Goal: Task Accomplishment & Management: Manage account settings

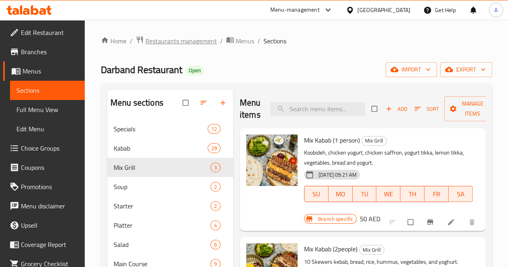
click at [180, 39] on span "Restaurants management" at bounding box center [180, 41] width 71 height 10
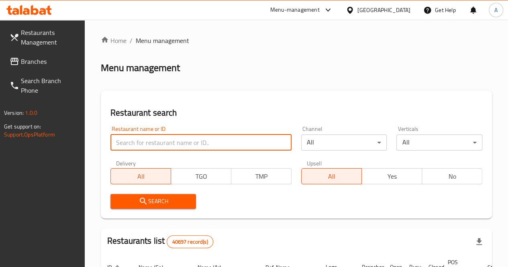
click at [150, 140] on input "search" at bounding box center [200, 142] width 181 height 16
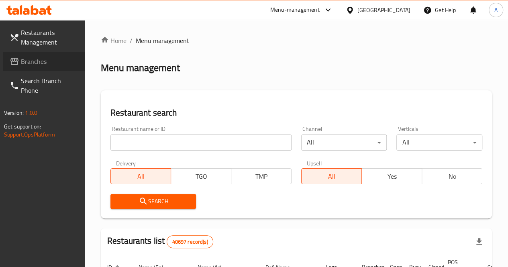
click at [48, 58] on span "Branches" at bounding box center [49, 62] width 57 height 10
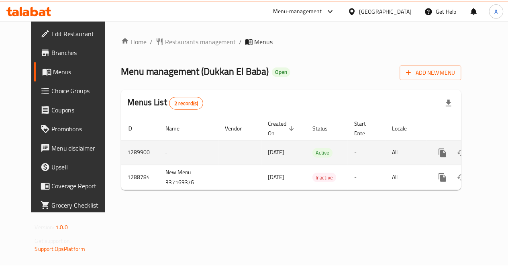
scroll to position [0, 3]
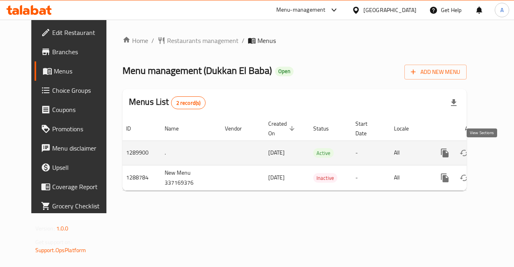
click at [499, 154] on icon "enhanced table" at bounding box center [502, 152] width 7 height 7
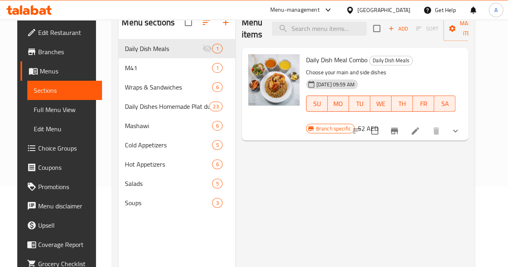
scroll to position [81, 0]
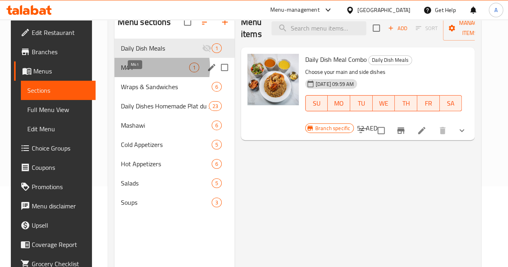
click at [138, 72] on span "M41" at bounding box center [155, 68] width 68 height 10
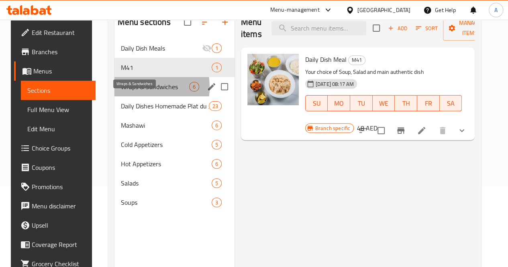
click at [128, 91] on span "Wraps & Sandwiches" at bounding box center [155, 87] width 68 height 10
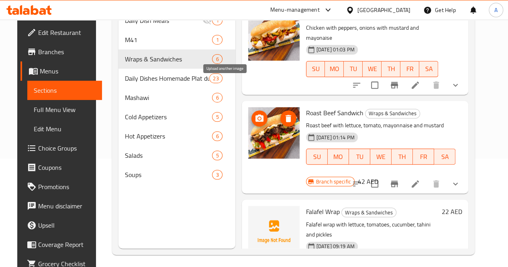
scroll to position [112, 0]
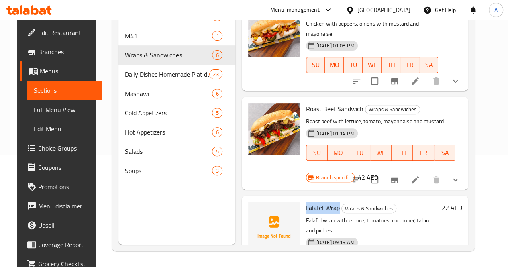
drag, startPoint x: 306, startPoint y: 176, endPoint x: 271, endPoint y: 175, distance: 34.5
click at [303, 199] on div "Falafel Wrap Wraps & Sandwiches Falafel wrap with lettuce, tomatoes, cucumber, …" at bounding box center [372, 241] width 139 height 85
copy span "Falafel Wrap"
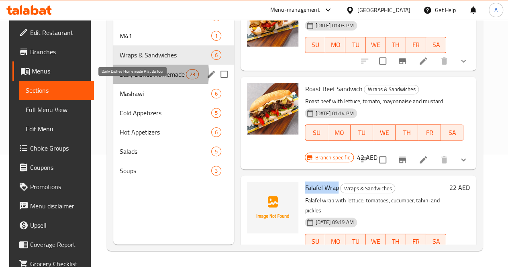
click at [120, 79] on span "Daily Dishes Homemade Plat du Jour" at bounding box center [153, 74] width 66 height 10
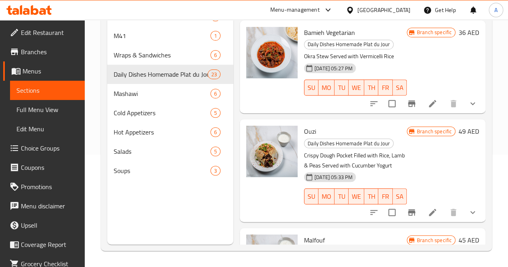
scroll to position [2079, 0]
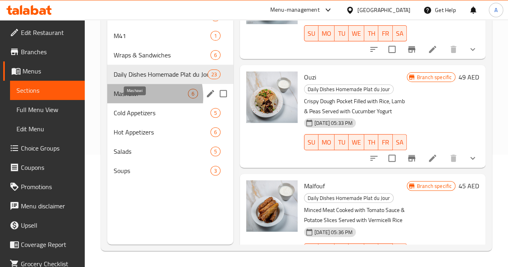
click at [129, 98] on span "Mashawi" at bounding box center [151, 94] width 74 height 10
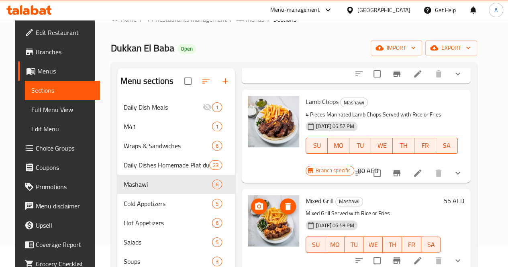
scroll to position [112, 0]
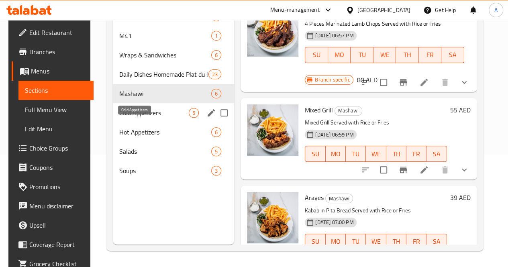
click at [140, 118] on span "Cold Appetizers" at bounding box center [153, 113] width 69 height 10
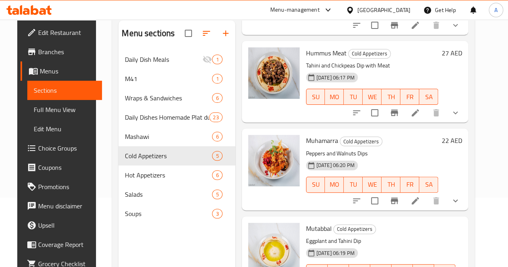
scroll to position [112, 0]
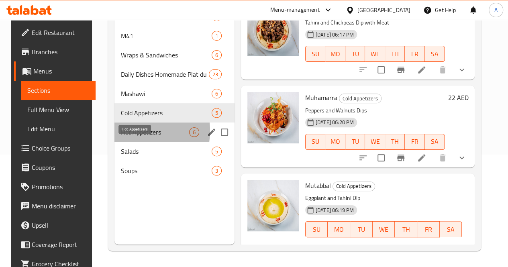
click at [126, 137] on span "Hot Appetizers" at bounding box center [155, 132] width 68 height 10
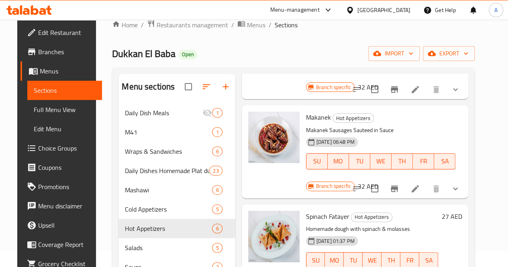
scroll to position [112, 0]
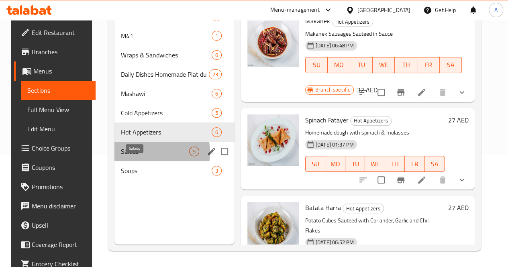
click at [139, 156] on span "Salads" at bounding box center [155, 151] width 68 height 10
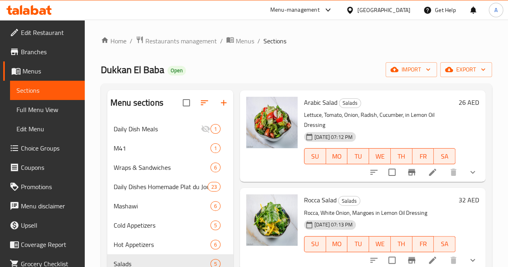
scroll to position [112, 0]
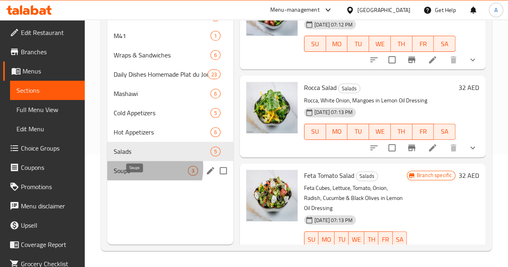
click at [132, 175] on span "Soups" at bounding box center [151, 171] width 74 height 10
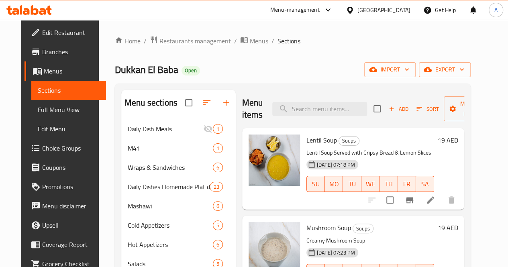
click at [183, 40] on span "Restaurants management" at bounding box center [194, 41] width 71 height 10
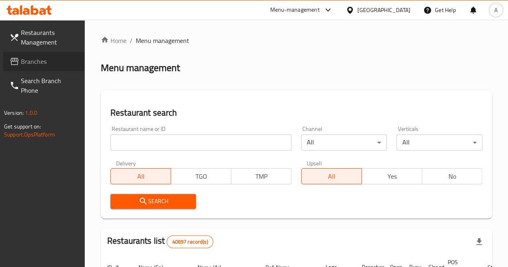
click at [41, 61] on span "Branches" at bounding box center [49, 62] width 57 height 10
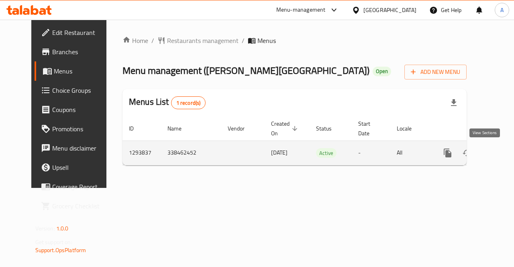
click at [502, 154] on icon "enhanced table" at bounding box center [505, 152] width 7 height 7
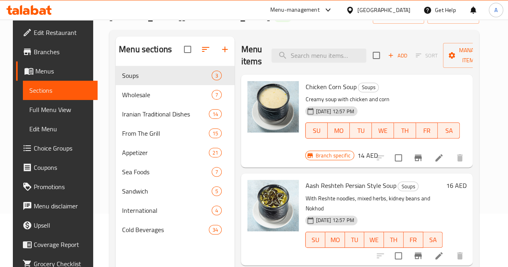
scroll to position [53, 0]
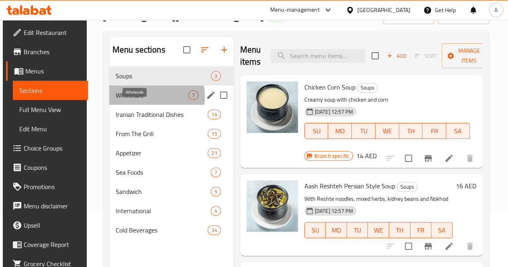
click at [135, 100] on span "Wholesale" at bounding box center [152, 95] width 73 height 10
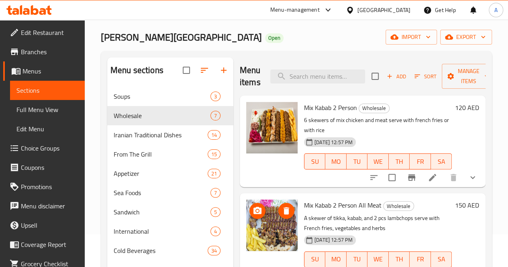
scroll to position [32, 0]
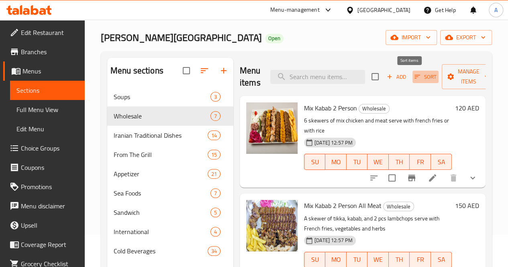
click at [414, 79] on span "Sort" at bounding box center [425, 76] width 22 height 9
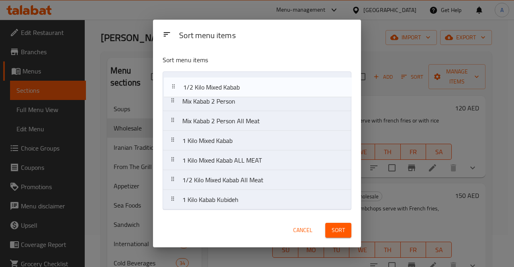
drag, startPoint x: 266, startPoint y: 160, endPoint x: 267, endPoint y: 82, distance: 77.4
click at [267, 82] on nav "Mix Kabab 2 Person Mix Kabab 2 Person All Meat 1 Kilo Mixed Kabab 1 Kilo Mixed …" at bounding box center [256, 140] width 189 height 138
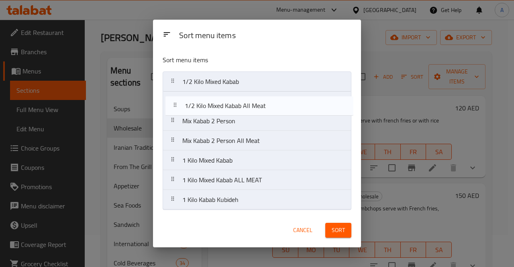
drag, startPoint x: 246, startPoint y: 181, endPoint x: 248, endPoint y: 102, distance: 79.1
click at [248, 102] on nav "1/2 Kilo Mixed Kabab Mix Kabab 2 Person Mix Kabab 2 Person All Meat 1 Kilo Mixe…" at bounding box center [256, 140] width 189 height 138
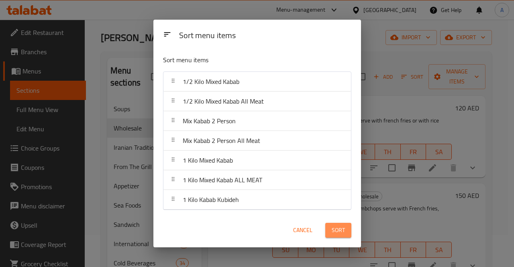
click at [337, 232] on span "Sort" at bounding box center [337, 230] width 13 height 10
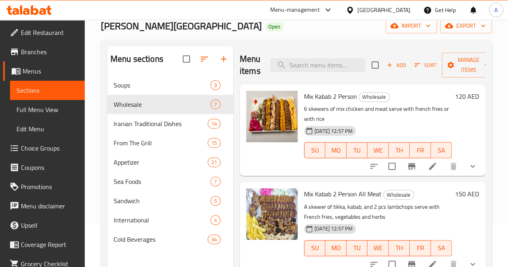
scroll to position [0, 0]
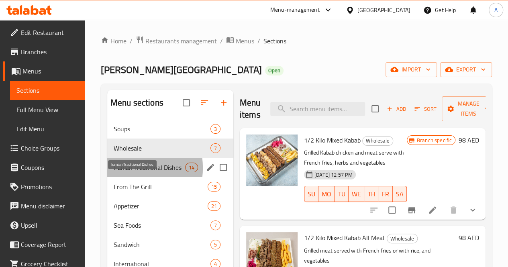
click at [121, 172] on span "Iranian Traditional Dishes" at bounding box center [149, 167] width 71 height 10
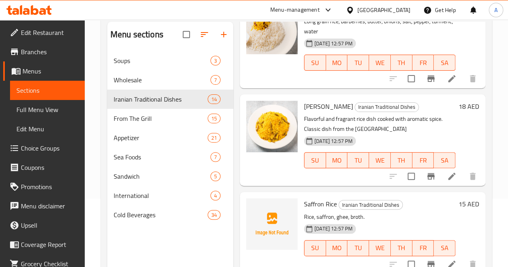
scroll to position [112, 0]
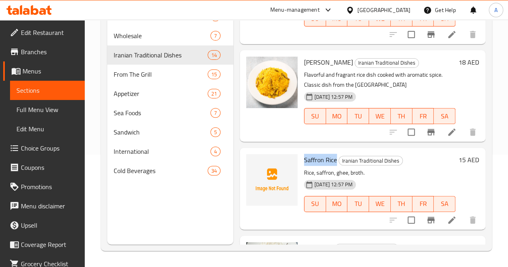
drag, startPoint x: 304, startPoint y: 86, endPoint x: 272, endPoint y: 88, distance: 32.2
click at [304, 154] on span "Saffron Rice" at bounding box center [320, 160] width 33 height 12
copy span "Saffron Rice"
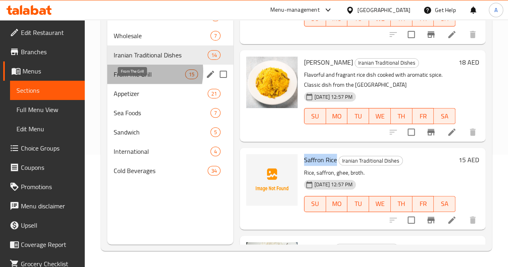
click at [135, 79] on span "From The Grill" at bounding box center [149, 74] width 71 height 10
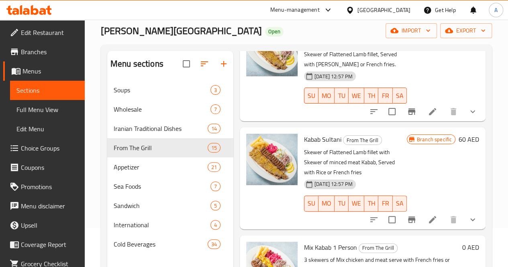
scroll to position [112, 0]
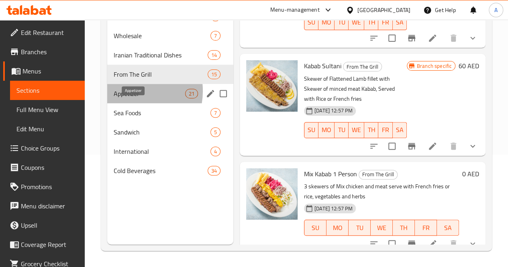
click at [128, 98] on span "Appetizer" at bounding box center [149, 94] width 71 height 10
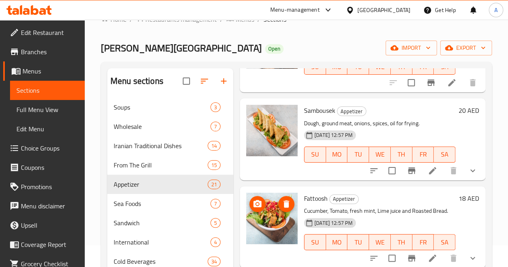
scroll to position [112, 0]
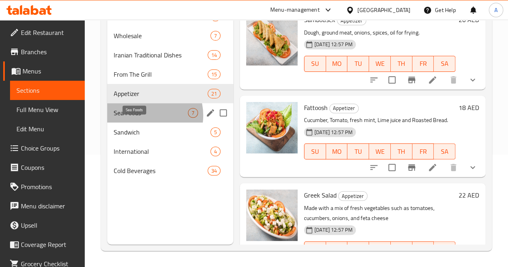
click at [144, 118] on span "Sea Foods" at bounding box center [151, 113] width 74 height 10
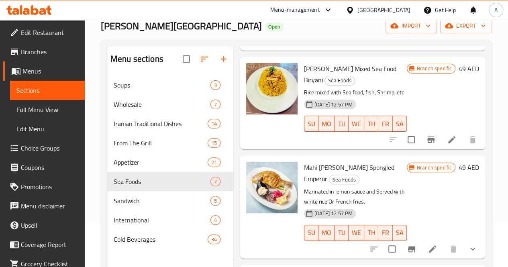
scroll to position [112, 0]
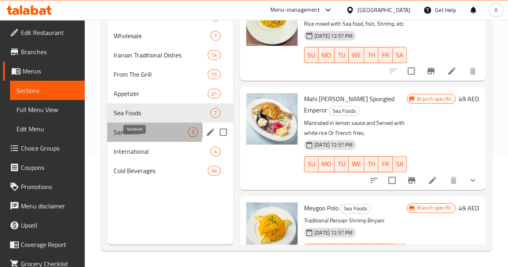
click at [147, 137] on span "Sandwich" at bounding box center [151, 132] width 74 height 10
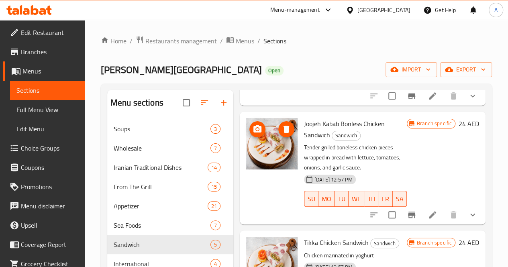
scroll to position [112, 0]
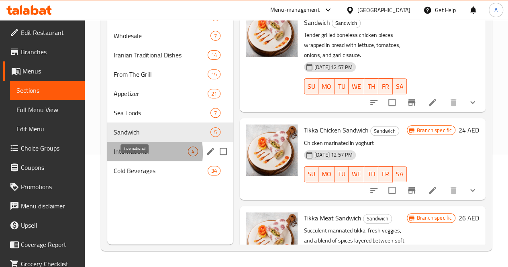
click at [120, 156] on span "International" at bounding box center [151, 151] width 74 height 10
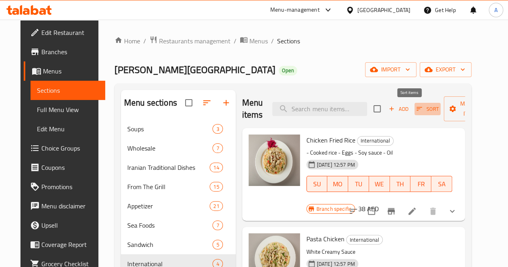
click at [415, 111] on icon "button" at bounding box center [418, 108] width 7 height 7
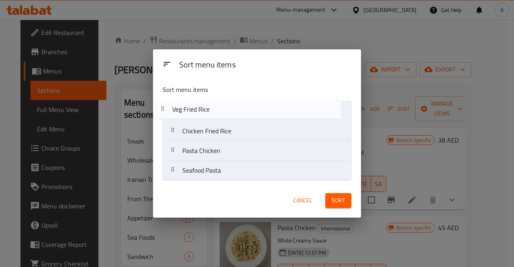
drag, startPoint x: 258, startPoint y: 175, endPoint x: 248, endPoint y: 113, distance: 63.4
click at [248, 113] on nav "Chicken Fried Rice Pasta Chicken Seafood Pasta Veg Fried Rice" at bounding box center [256, 140] width 189 height 79
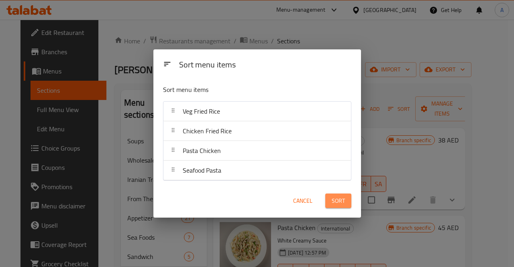
click at [335, 199] on span "Sort" at bounding box center [337, 201] width 13 height 10
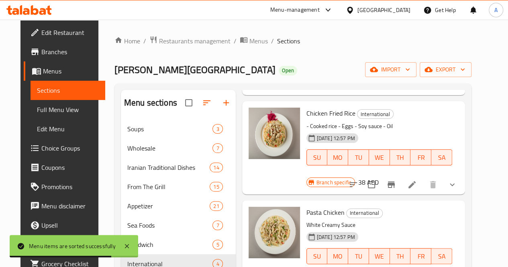
scroll to position [112, 0]
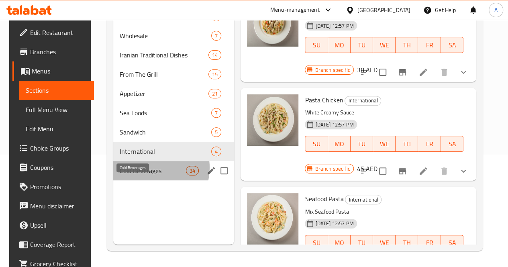
click at [143, 175] on span "Cold Beverages" at bounding box center [153, 171] width 66 height 10
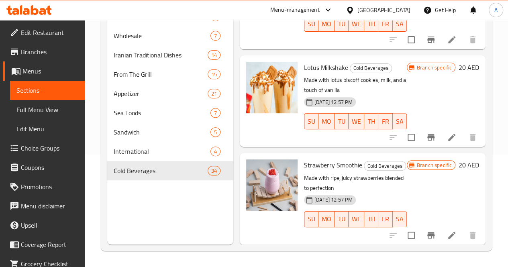
scroll to position [2404, 0]
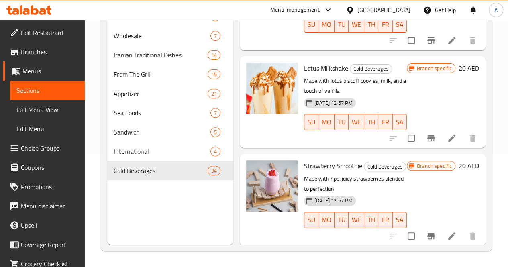
drag, startPoint x: 325, startPoint y: 157, endPoint x: 272, endPoint y: 159, distance: 53.4
click at [304, 258] on h6 "Brazilian Lemonade Cold Beverages" at bounding box center [355, 269] width 103 height 22
copy span "Brazilian Lemonade"
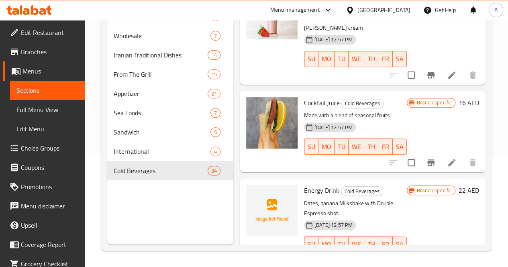
scroll to position [1538, 0]
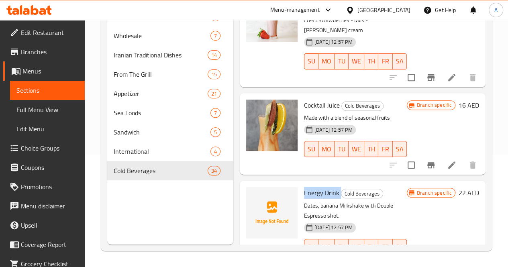
drag, startPoint x: 308, startPoint y: 106, endPoint x: 271, endPoint y: 106, distance: 36.5
click at [301, 184] on div "Energy Drink Cold Beverages Dates, banana Milkshake with Double Espresso shot. …" at bounding box center [355, 226] width 109 height 85
copy h6 "Energy Drink"
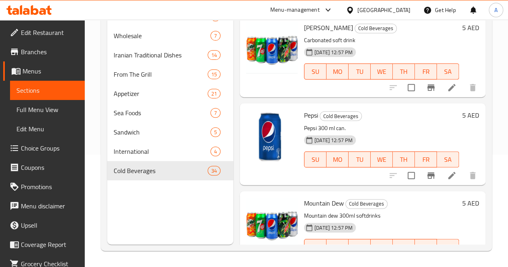
scroll to position [0, 0]
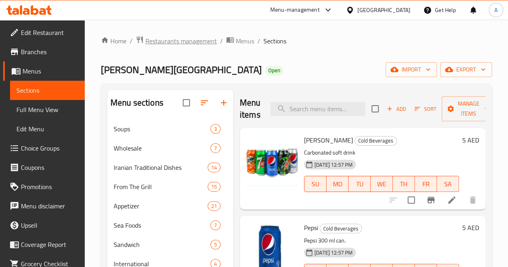
click at [175, 37] on span "Restaurants management" at bounding box center [180, 41] width 71 height 10
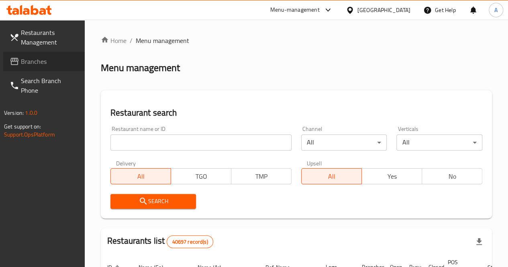
click at [33, 59] on span "Branches" at bounding box center [49, 62] width 57 height 10
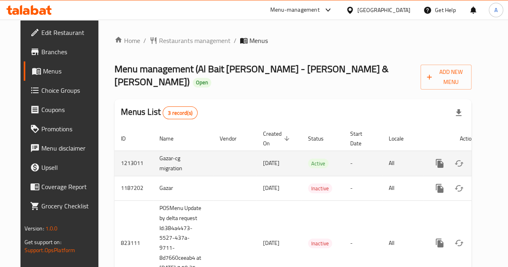
scroll to position [0, 20]
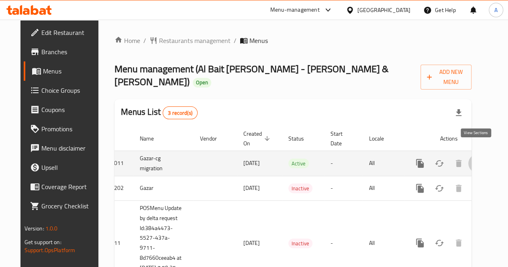
click at [476, 158] on icon "enhanced table" at bounding box center [478, 163] width 10 height 10
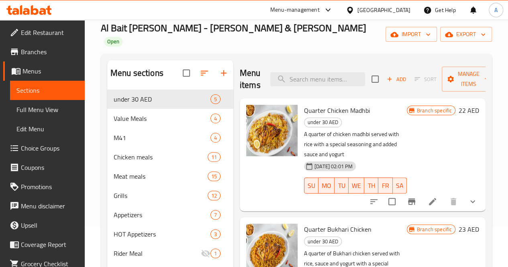
scroll to position [38, 0]
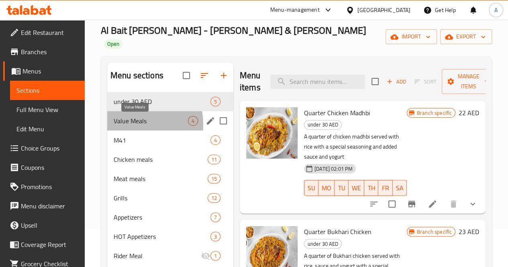
click at [127, 126] on span "Value Meals" at bounding box center [151, 121] width 74 height 10
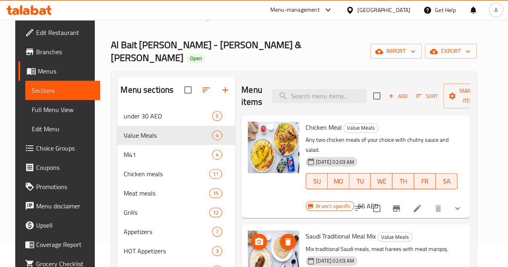
scroll to position [23, 0]
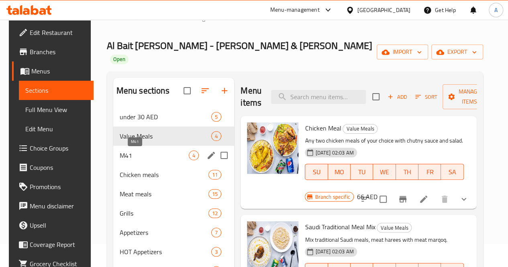
click at [138, 158] on span "M41" at bounding box center [154, 155] width 69 height 10
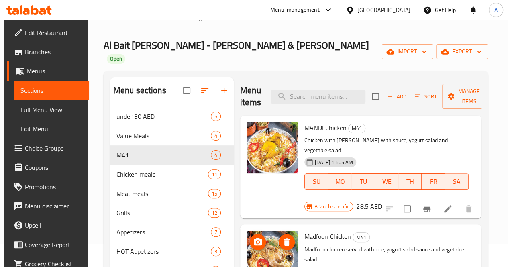
scroll to position [15, 0]
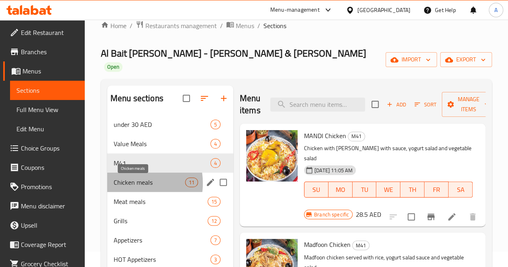
click at [124, 184] on span "Chicken meals" at bounding box center [149, 182] width 71 height 10
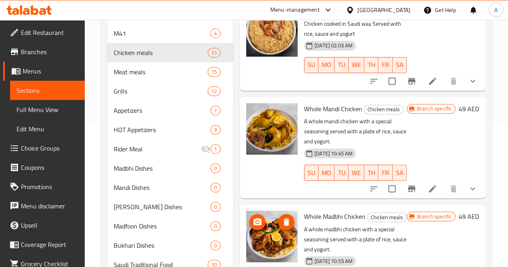
scroll to position [145, 0]
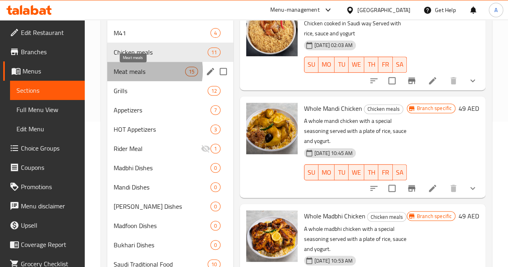
click at [136, 72] on span "Meat meals" at bounding box center [149, 72] width 71 height 10
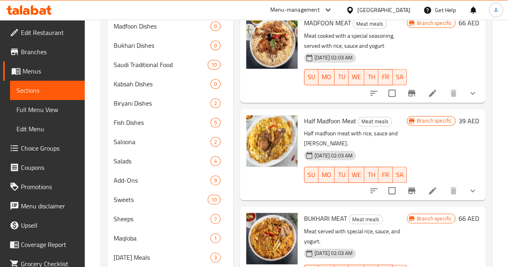
scroll to position [844, 0]
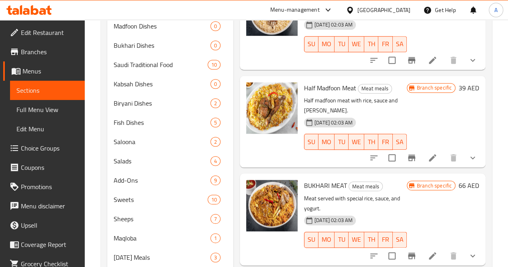
drag, startPoint x: 321, startPoint y: 172, endPoint x: 274, endPoint y: 171, distance: 47.4
copy span "Half Bukhari Meat"
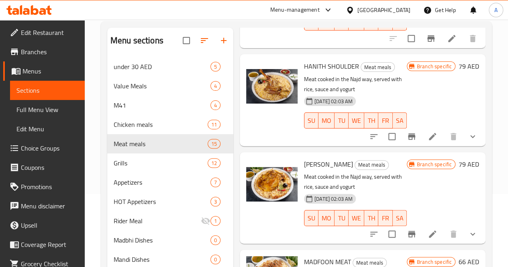
scroll to position [72, 0]
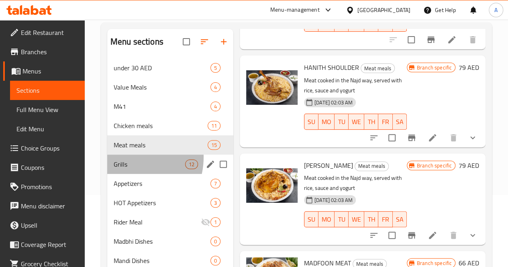
click at [122, 158] on div "Grills 12" at bounding box center [170, 163] width 126 height 19
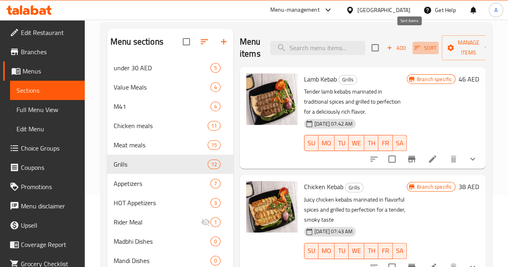
click at [413, 44] on icon "button" at bounding box center [416, 47] width 7 height 7
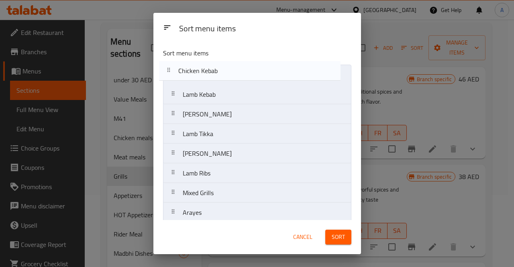
drag, startPoint x: 296, startPoint y: 100, endPoint x: 291, endPoint y: 73, distance: 27.7
click at [291, 73] on nav "Lamb Kebab Chicken Kebab Khashkhash Kebab Lamb Tikka Shish Tawook Lamb Ribs Mix…" at bounding box center [257, 183] width 188 height 237
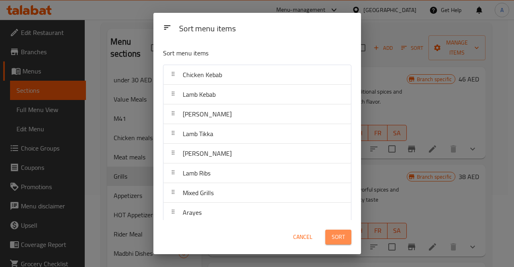
click at [338, 242] on span "Sort" at bounding box center [337, 237] width 13 height 10
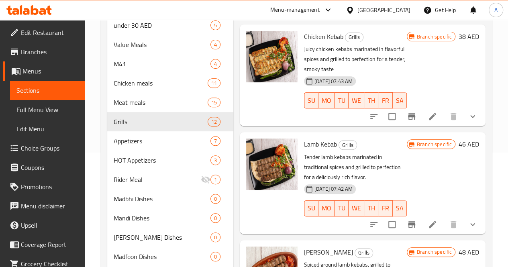
scroll to position [114, 0]
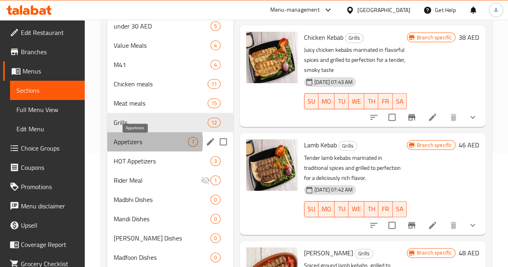
click at [131, 142] on span "Appetizers" at bounding box center [151, 142] width 74 height 10
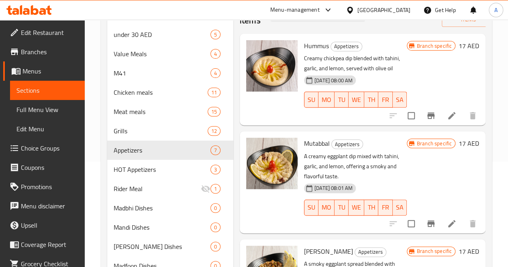
scroll to position [103, 0]
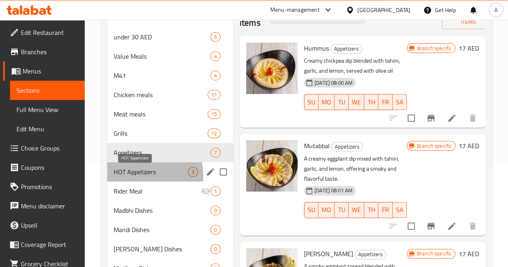
click at [132, 177] on span "HOT Appetizers" at bounding box center [151, 172] width 74 height 10
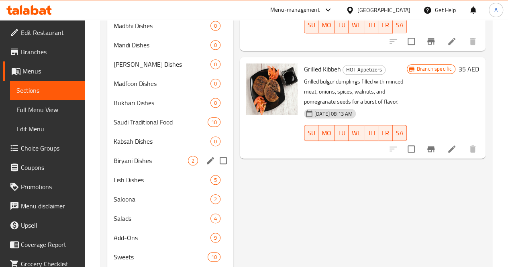
scroll to position [288, 0]
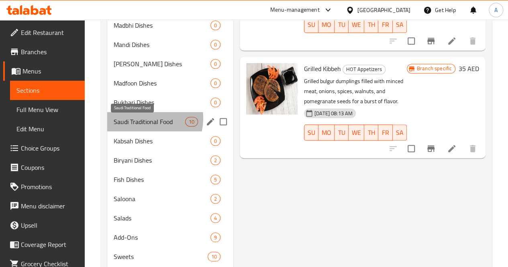
click at [139, 119] on span "Saudi Traditional Food" at bounding box center [149, 122] width 71 height 10
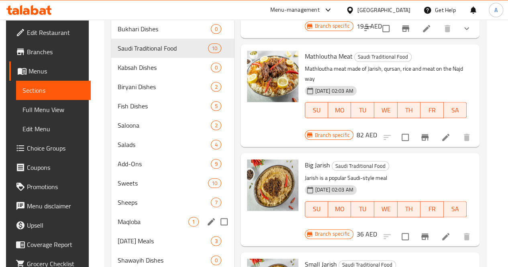
scroll to position [361, 0]
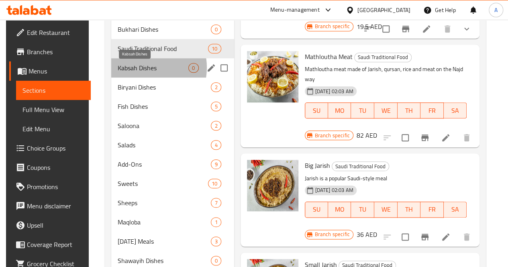
click at [136, 69] on span "Kabsah Dishes" at bounding box center [153, 68] width 71 height 10
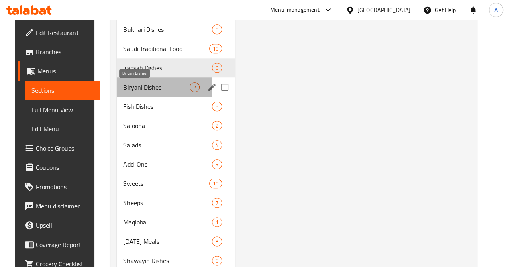
click at [135, 87] on span "Biryani Dishes" at bounding box center [156, 87] width 66 height 10
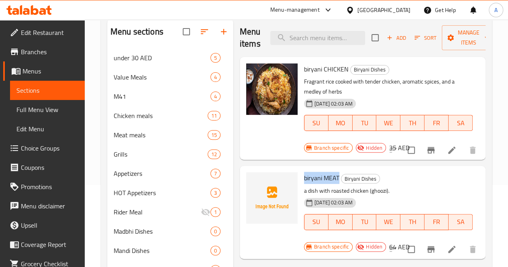
drag, startPoint x: 307, startPoint y: 154, endPoint x: 272, endPoint y: 156, distance: 35.3
click at [301, 169] on div "biryani MEAT Biryani Dishes a dish with roasted chicken (ghoozi). 19-12-2023 02…" at bounding box center [388, 206] width 175 height 75
copy span "biryani MEAT"
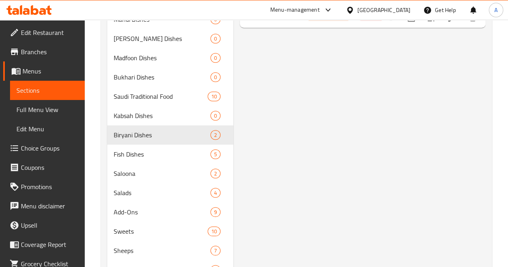
scroll to position [360, 0]
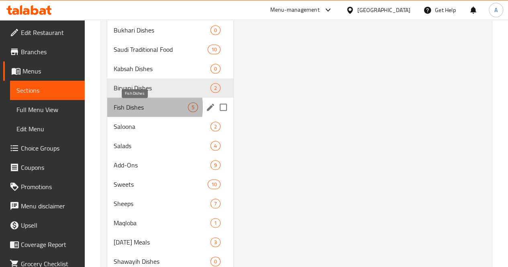
click at [127, 108] on span "Fish Dishes" at bounding box center [151, 107] width 74 height 10
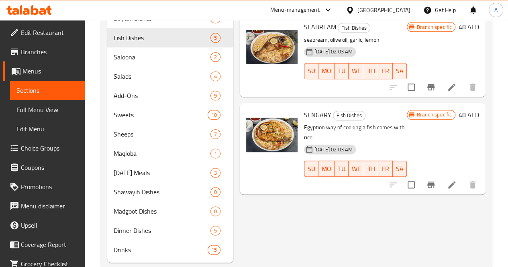
scroll to position [430, 0]
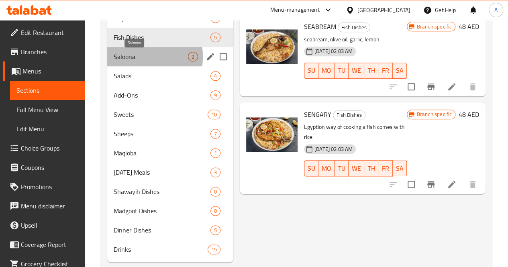
click at [130, 58] on span "Saloona" at bounding box center [151, 57] width 74 height 10
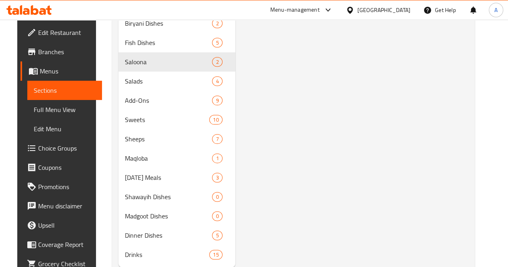
scroll to position [425, 0]
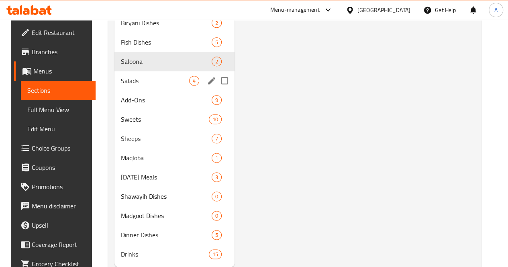
click at [126, 90] on div "Salads 4" at bounding box center [174, 80] width 120 height 19
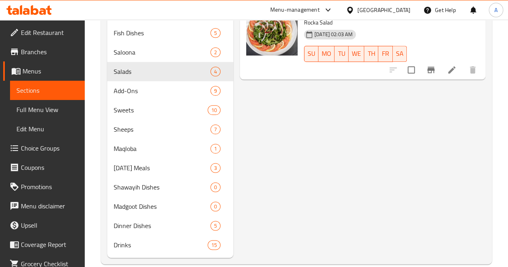
scroll to position [435, 0]
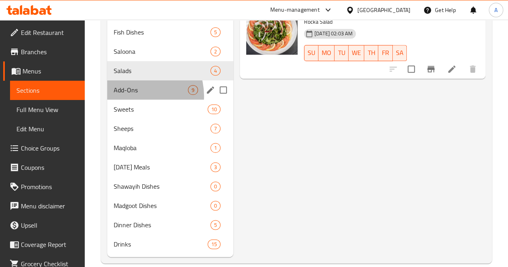
click at [134, 97] on div "Add-Ons 9" at bounding box center [170, 89] width 126 height 19
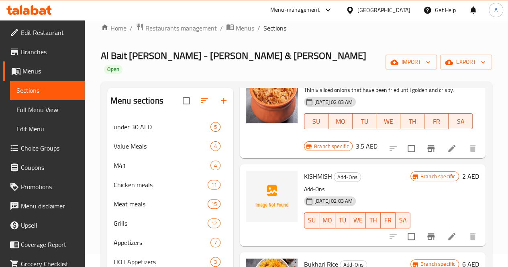
scroll to position [258, 0]
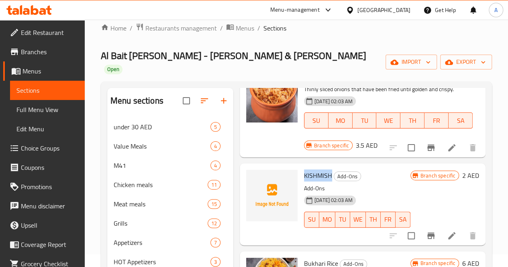
drag, startPoint x: 300, startPoint y: 151, endPoint x: 270, endPoint y: 150, distance: 29.7
click at [301, 167] on div "KISHMISH Add-Ons Add-Ons 19-12-2023 02:03 AM SU MO TU WE TH FR SA" at bounding box center [357, 204] width 113 height 75
copy span "KISHMISH"
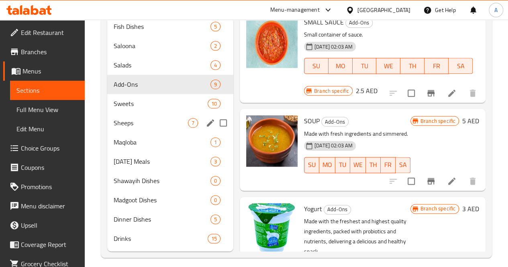
scroll to position [448, 0]
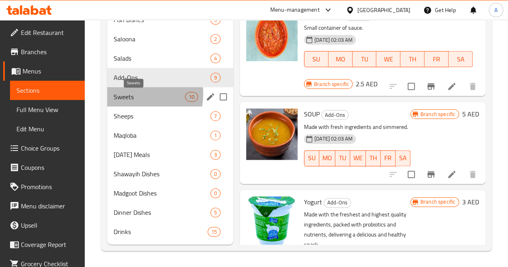
click at [128, 94] on span "Sweets" at bounding box center [149, 97] width 71 height 10
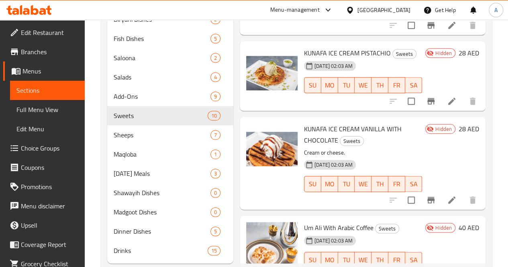
scroll to position [448, 0]
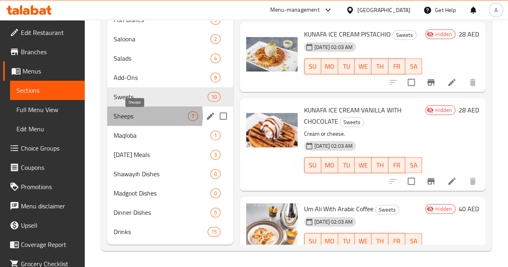
click at [131, 116] on span "Sheeps" at bounding box center [151, 116] width 74 height 10
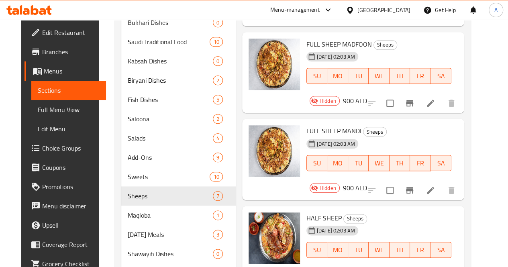
scroll to position [448, 0]
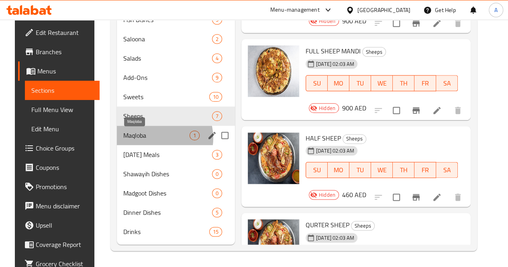
click at [146, 138] on span "Maqloba" at bounding box center [156, 135] width 66 height 10
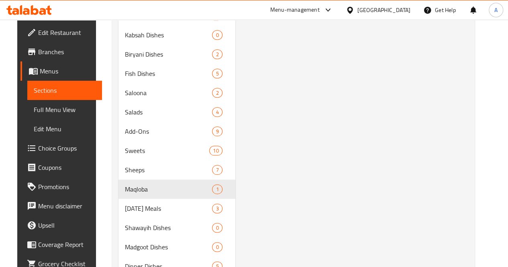
scroll to position [448, 0]
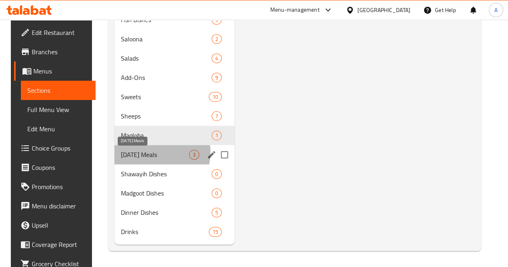
click at [138, 152] on span "Ramadan Meals" at bounding box center [155, 155] width 68 height 10
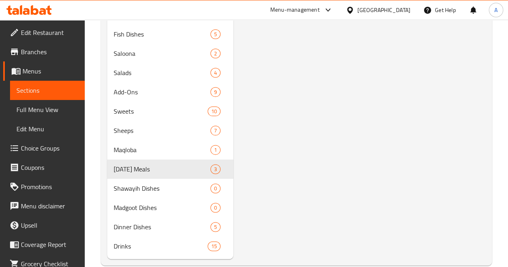
scroll to position [448, 0]
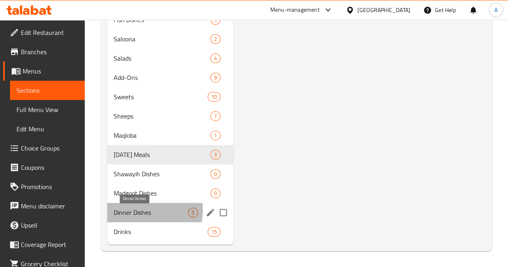
click at [134, 211] on span "Dinner Dishes" at bounding box center [151, 212] width 74 height 10
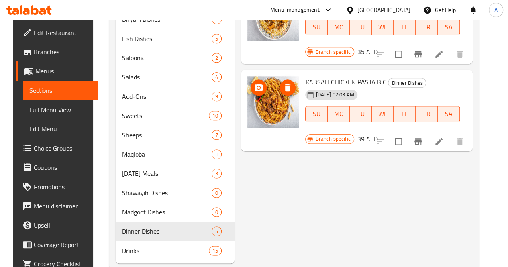
scroll to position [448, 0]
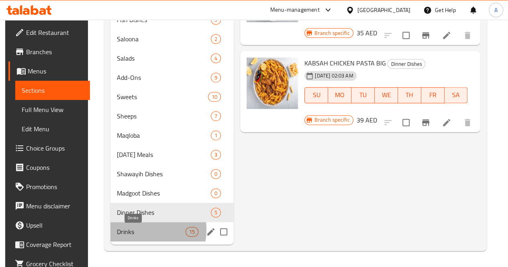
click at [131, 230] on span "Drinks" at bounding box center [151, 232] width 69 height 10
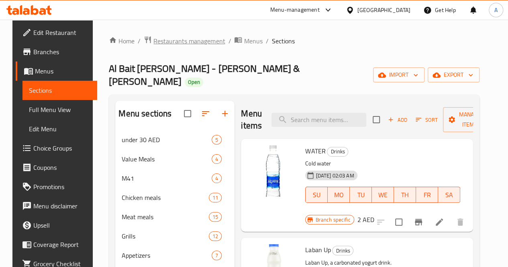
click at [175, 38] on span "Restaurants management" at bounding box center [188, 41] width 71 height 10
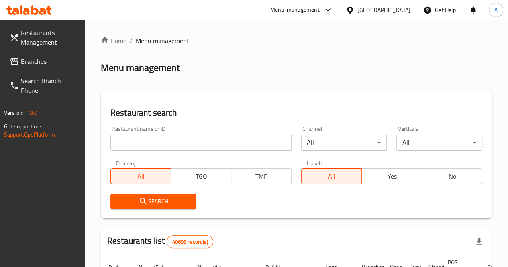
click at [151, 141] on input "search" at bounding box center [200, 142] width 181 height 16
click at [20, 60] on span at bounding box center [15, 62] width 11 height 10
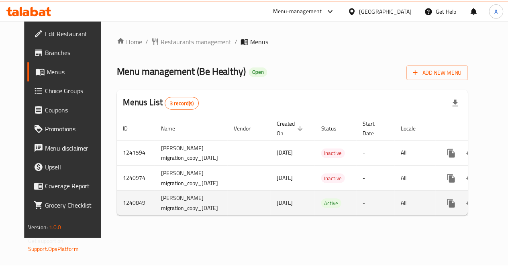
scroll to position [0, 29]
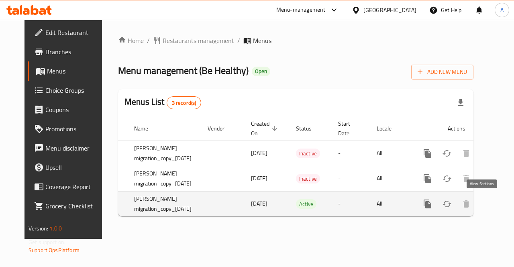
click at [482, 202] on icon "enhanced table" at bounding box center [484, 203] width 7 height 7
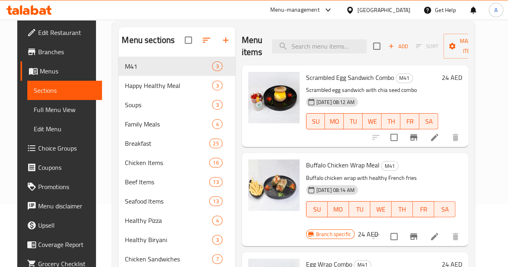
scroll to position [62, 0]
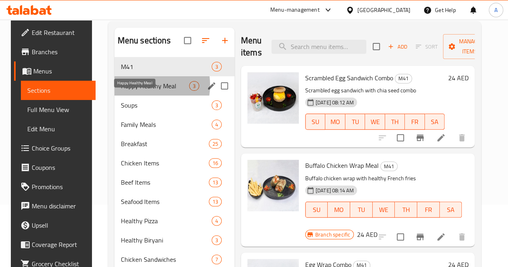
click at [129, 91] on span "Happy Healthy Meal" at bounding box center [155, 86] width 68 height 10
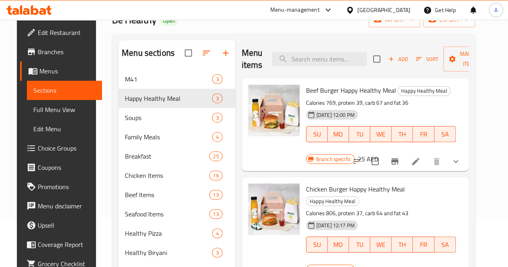
scroll to position [49, 0]
click at [416, 55] on span "Sort" at bounding box center [427, 59] width 22 height 9
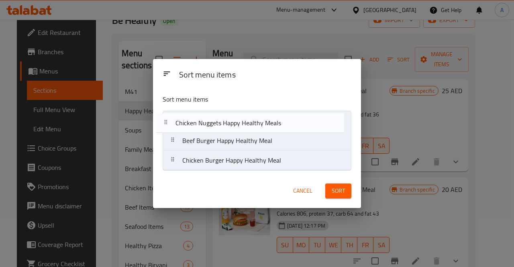
drag, startPoint x: 296, startPoint y: 162, endPoint x: 286, endPoint y: 121, distance: 41.7
click at [286, 121] on nav "Beef Burger Happy Healthy Meal Chicken Burger Happy Healthy Meal Chicken Nugget…" at bounding box center [256, 141] width 189 height 60
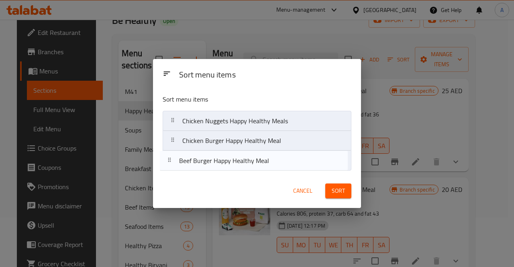
drag, startPoint x: 276, startPoint y: 140, endPoint x: 272, endPoint y: 162, distance: 22.4
click at [272, 162] on nav "Chicken Nuggets Happy Healthy Meals Beef Burger Happy Healthy Meal Chicken Burg…" at bounding box center [256, 141] width 189 height 60
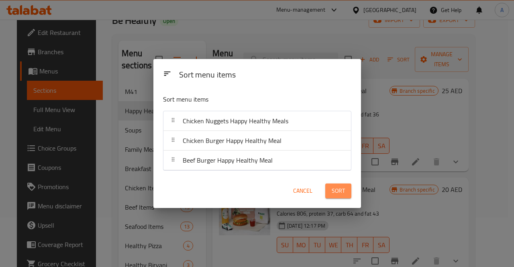
click at [332, 191] on span "Sort" at bounding box center [337, 191] width 13 height 10
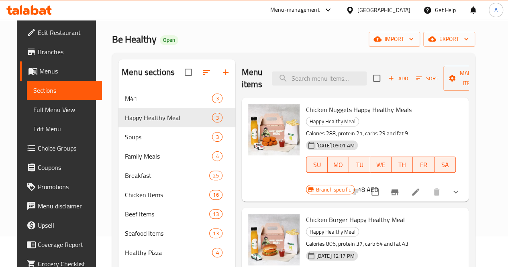
scroll to position [0, 0]
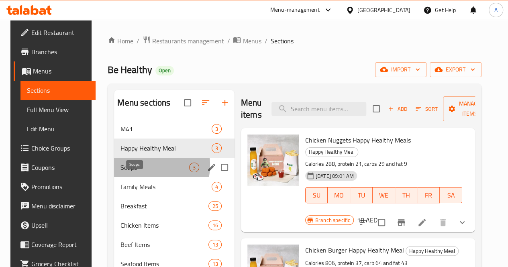
click at [133, 172] on span "Soups" at bounding box center [154, 167] width 68 height 10
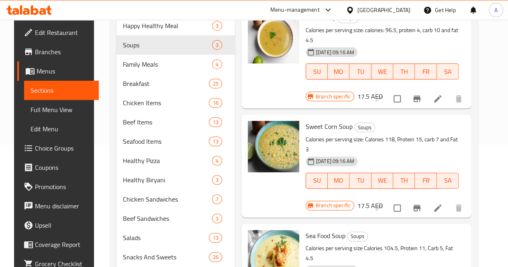
scroll to position [122, 0]
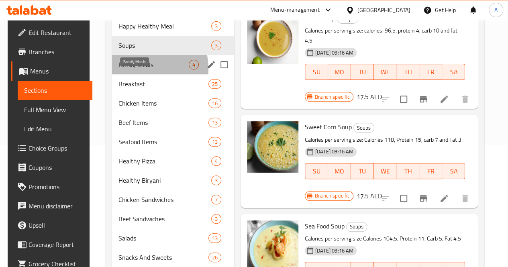
click at [136, 69] on span "Family Meals" at bounding box center [153, 65] width 70 height 10
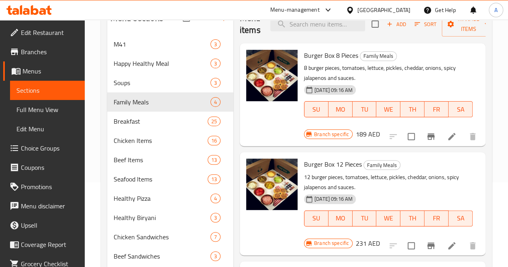
scroll to position [84, 0]
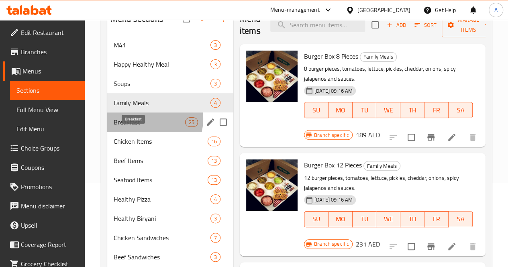
click at [136, 127] on span "Breakfast" at bounding box center [149, 122] width 71 height 10
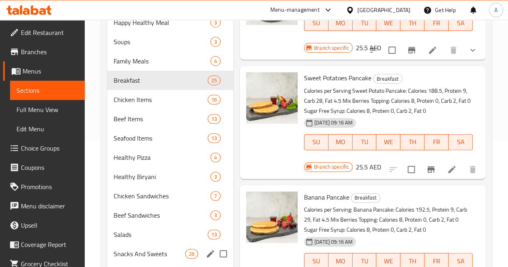
scroll to position [125, 0]
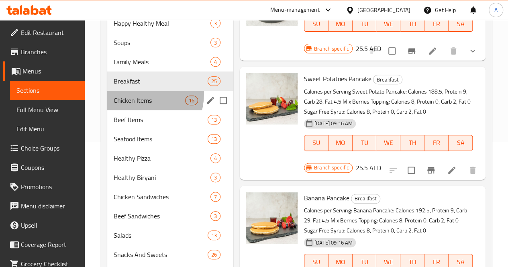
click at [135, 106] on div "Chicken Items 16" at bounding box center [170, 100] width 126 height 19
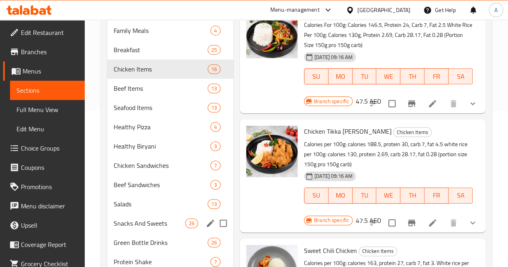
scroll to position [152, 0]
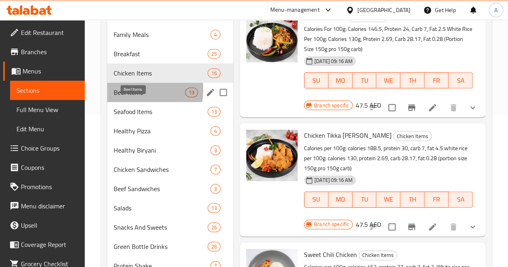
click at [124, 97] on span "Beef Items" at bounding box center [149, 92] width 71 height 10
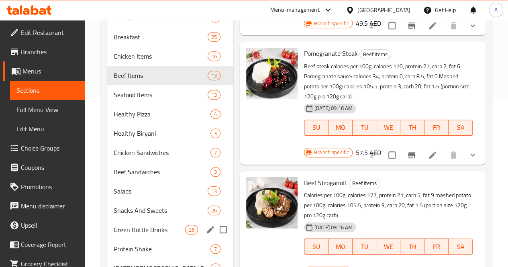
scroll to position [168, 0]
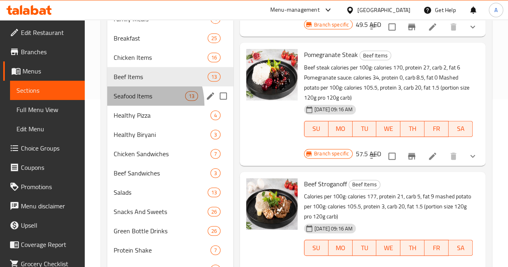
click at [130, 106] on div "Seafood Items 13" at bounding box center [170, 95] width 126 height 19
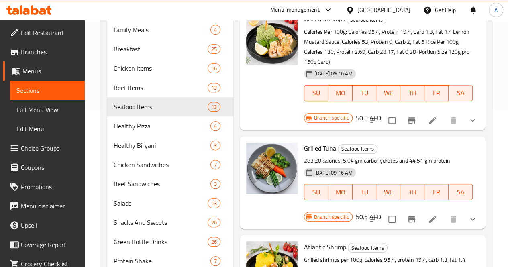
scroll to position [205, 0]
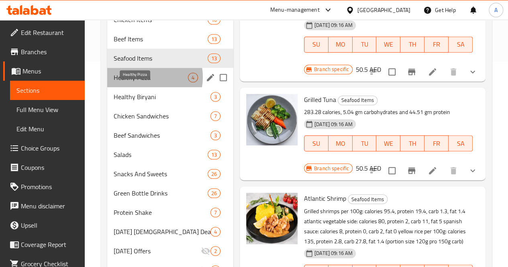
click at [140, 82] on span "Healthy Pizza" at bounding box center [151, 78] width 74 height 10
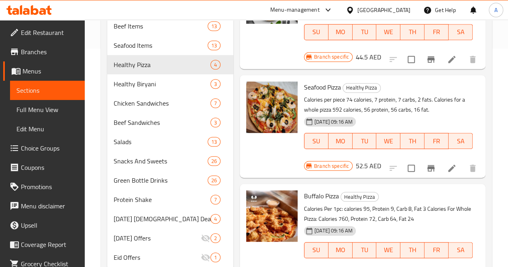
scroll to position [220, 0]
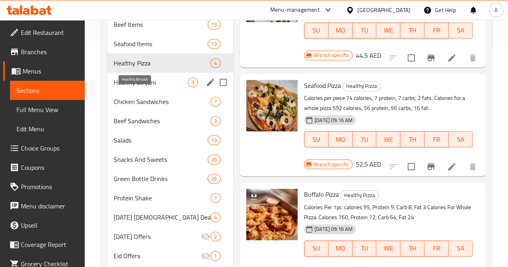
click at [130, 87] on span "Healthy Biryani" at bounding box center [151, 82] width 74 height 10
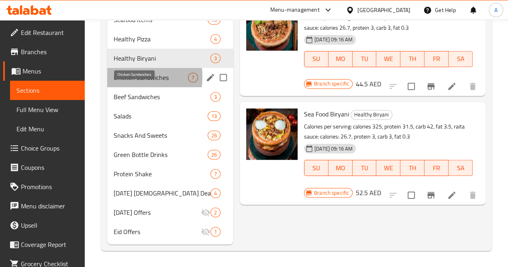
click at [114, 77] on span "Chicken Sandwiches" at bounding box center [151, 78] width 74 height 10
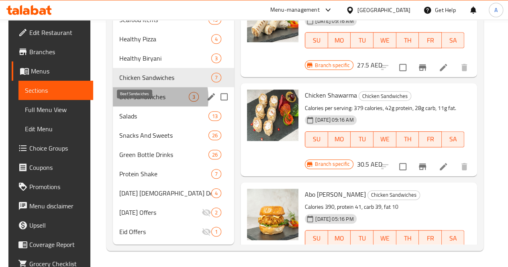
click at [138, 99] on span "Beef Sandwiches" at bounding box center [153, 97] width 69 height 10
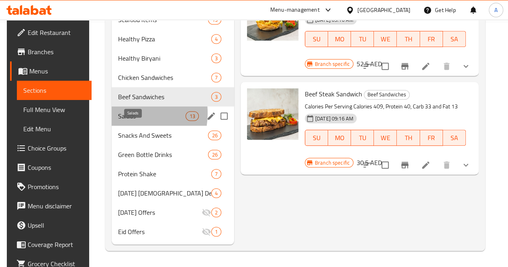
click at [118, 114] on span "Salads" at bounding box center [151, 116] width 67 height 10
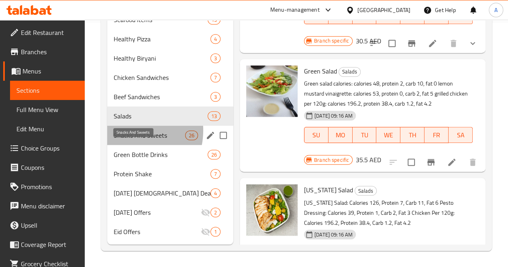
click at [126, 131] on span "Snacks And Sweets" at bounding box center [149, 135] width 71 height 10
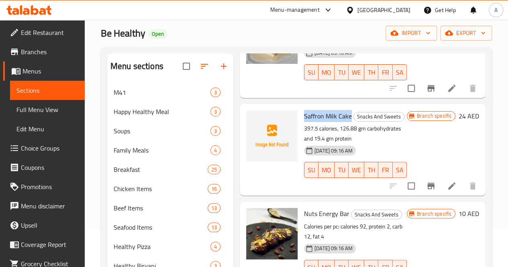
drag, startPoint x: 319, startPoint y: 71, endPoint x: 271, endPoint y: 70, distance: 47.8
click at [301, 107] on div "Saffron Milk Cake Snacks And Sweets 397.5 calories, 126.88 gm carbohydrates and…" at bounding box center [355, 149] width 109 height 85
copy span "Saffron Milk Cake"
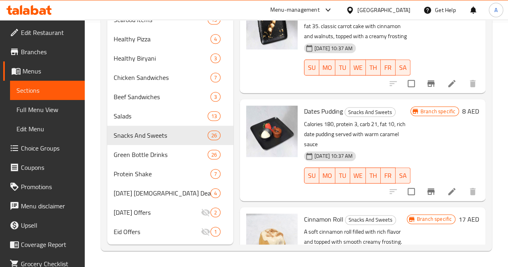
scroll to position [256, 0]
drag, startPoint x: 295, startPoint y: 177, endPoint x: 272, endPoint y: 175, distance: 22.5
copy span "Shoufan"
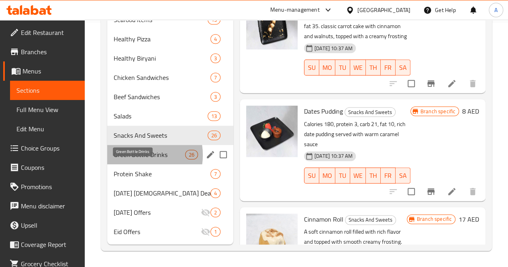
click at [134, 155] on span "Green Bottle Drinks" at bounding box center [149, 155] width 71 height 10
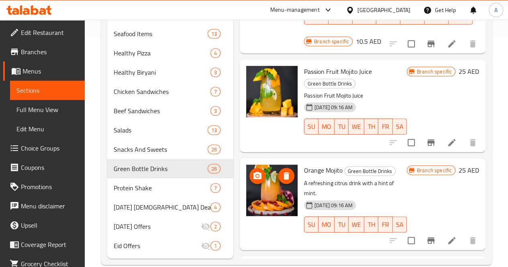
scroll to position [238, 0]
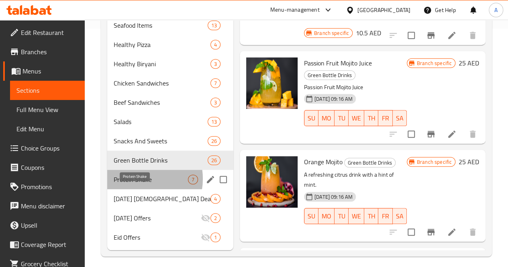
click at [134, 184] on span "Protein Shake" at bounding box center [151, 180] width 74 height 10
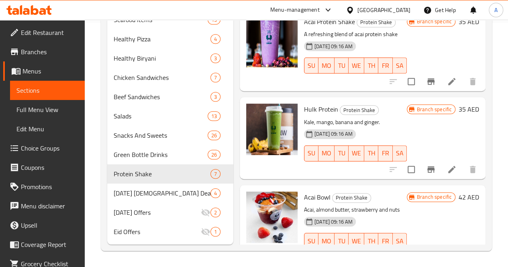
scroll to position [256, 0]
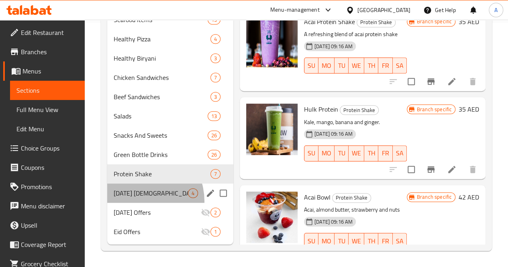
click at [136, 201] on div "[DEMOGRAPHIC_DATA] [DEMOGRAPHIC_DATA] Deals 4" at bounding box center [170, 192] width 126 height 19
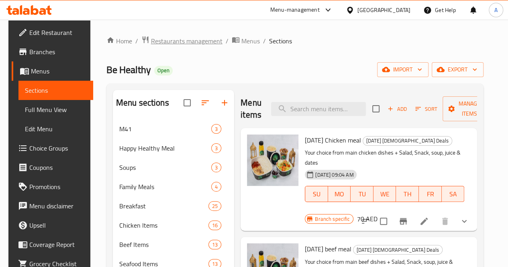
click at [166, 38] on span "Restaurants management" at bounding box center [186, 41] width 71 height 10
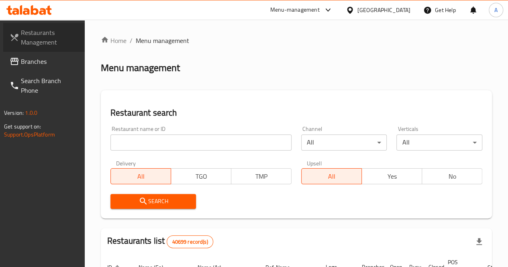
click at [32, 36] on span "Restaurants Management" at bounding box center [49, 37] width 57 height 19
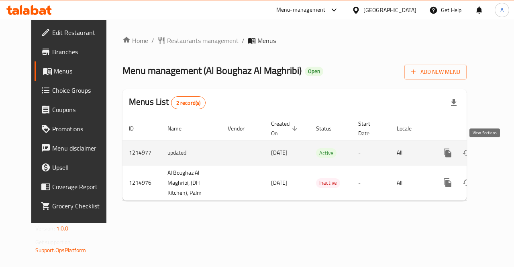
click at [502, 156] on icon "enhanced table" at bounding box center [505, 152] width 7 height 7
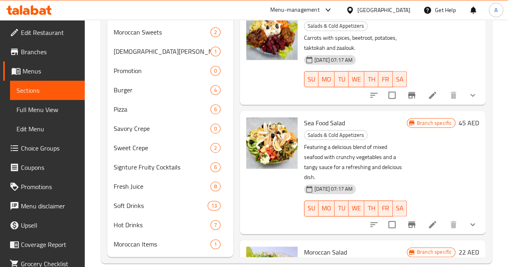
scroll to position [448, 0]
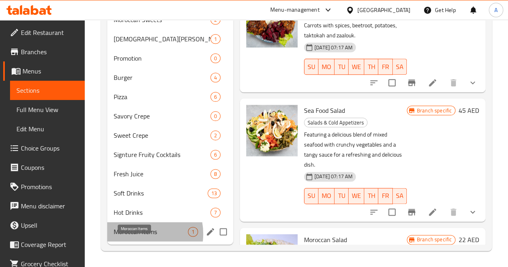
click at [137, 234] on span "Moroccan Items" at bounding box center [151, 232] width 74 height 10
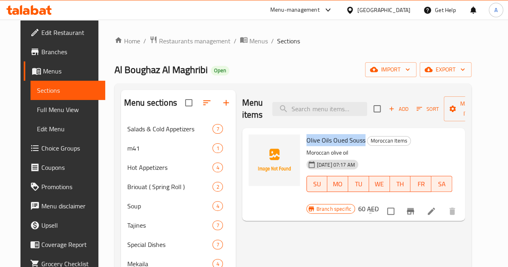
drag, startPoint x: 272, startPoint y: 140, endPoint x: 329, endPoint y: 139, distance: 57.4
click at [329, 139] on span "Olive Oils Oued Souss" at bounding box center [335, 140] width 59 height 12
copy span "Olive Oils Oued Souss"
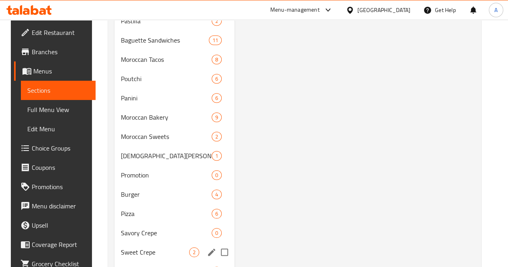
scroll to position [448, 0]
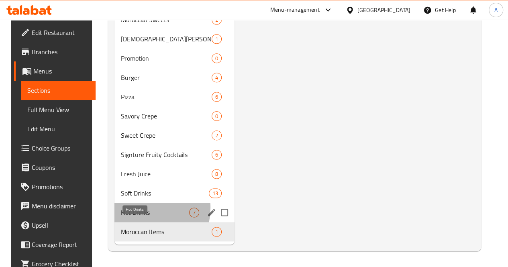
click at [132, 208] on span "Hot Drinks" at bounding box center [155, 212] width 68 height 10
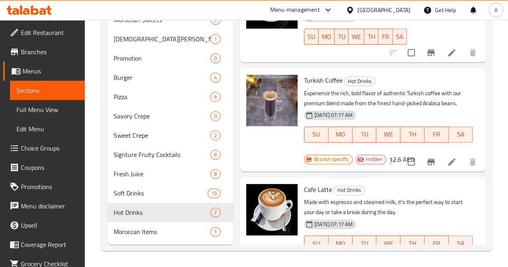
scroll to position [448, 0]
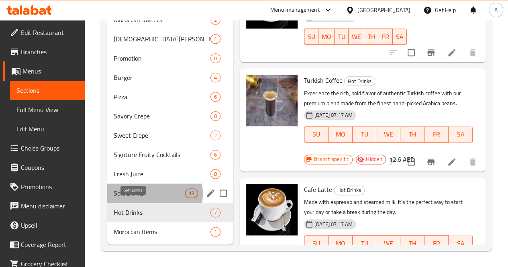
click at [149, 194] on span "Soft Drinks" at bounding box center [149, 193] width 71 height 10
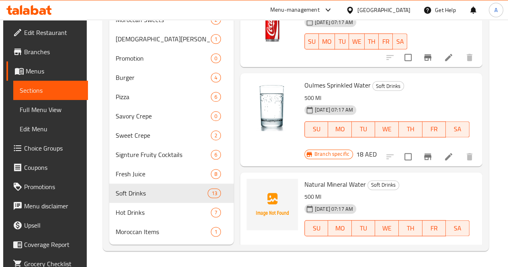
scroll to position [459, 0]
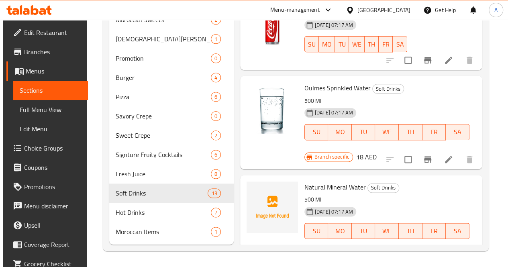
click at [254, 189] on icon "upload picture" at bounding box center [258, 192] width 8 height 7
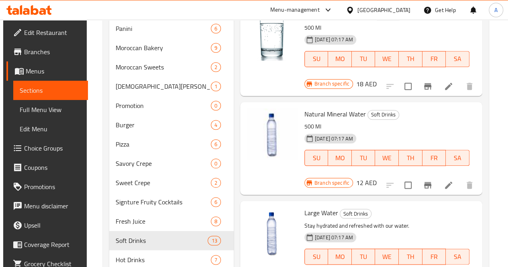
scroll to position [448, 0]
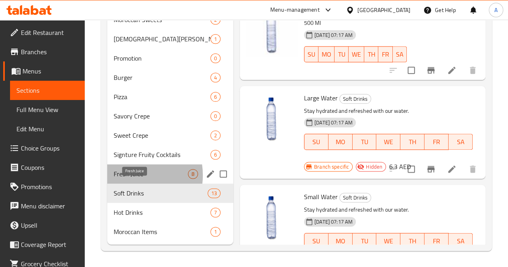
click at [128, 175] on span "Fresh Juice" at bounding box center [151, 174] width 74 height 10
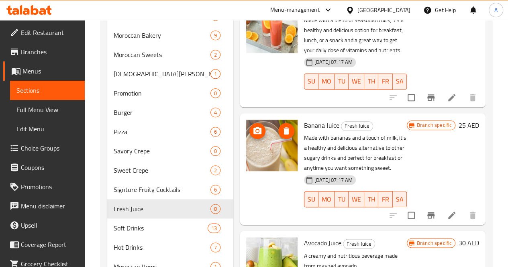
scroll to position [448, 0]
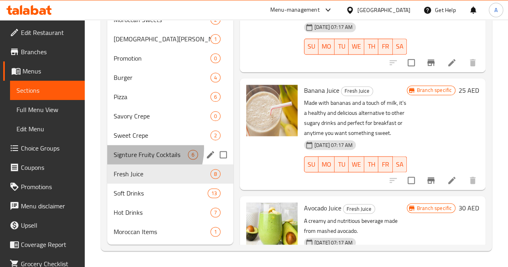
click at [137, 149] on div "Signture Fruity Cocktails 6" at bounding box center [170, 154] width 126 height 19
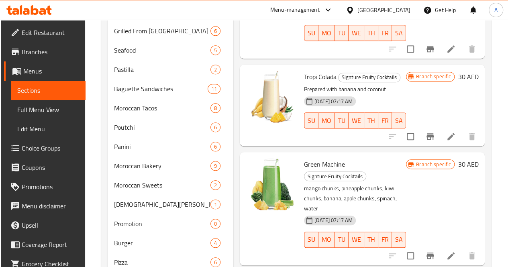
scroll to position [448, 0]
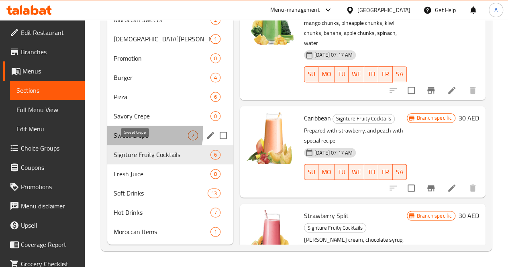
click at [144, 133] on span "Sweet Crepe" at bounding box center [151, 135] width 74 height 10
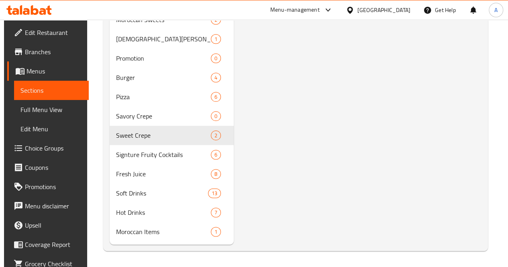
scroll to position [441, 0]
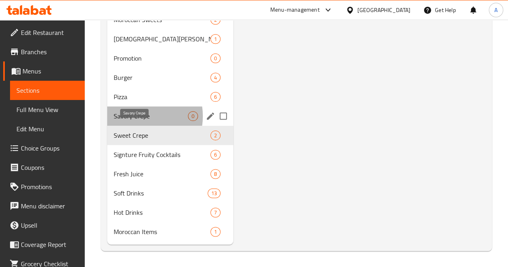
click at [136, 121] on span "Savory Crepe" at bounding box center [151, 116] width 74 height 10
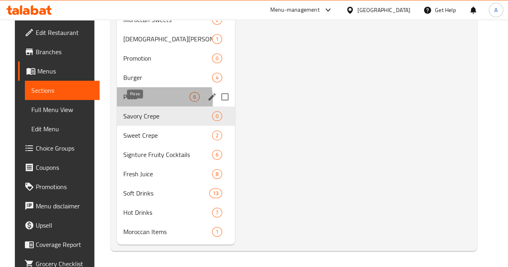
click at [124, 102] on span "Pizza" at bounding box center [156, 97] width 66 height 10
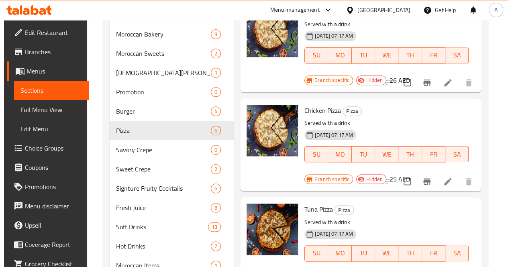
scroll to position [412, 0]
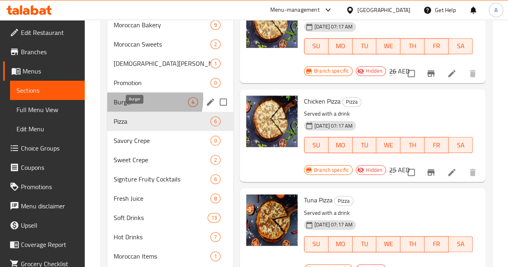
click at [129, 107] on span "Burger" at bounding box center [151, 102] width 74 height 10
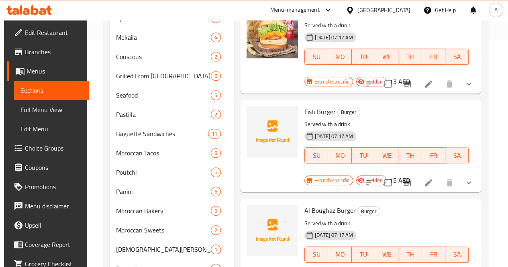
scroll to position [225, 0]
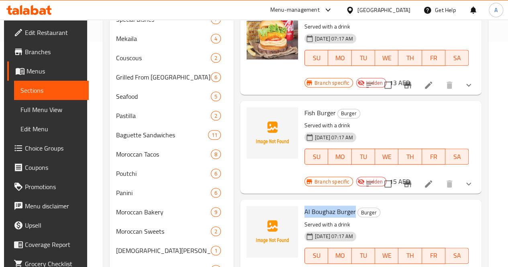
drag, startPoint x: 321, startPoint y: 177, endPoint x: 270, endPoint y: 173, distance: 51.5
click at [301, 203] on div "Al Boughaz Burger Burger Served with a drink 28-12-2023 07:17 AM SU MO TU WE TH…" at bounding box center [386, 240] width 171 height 75
copy span "Al Boughaz Burger"
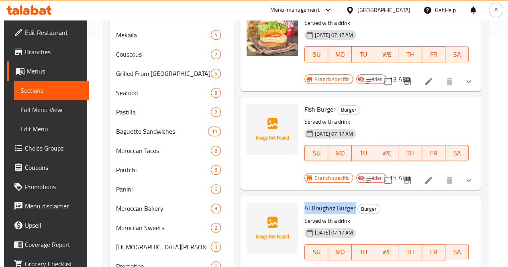
scroll to position [231, 0]
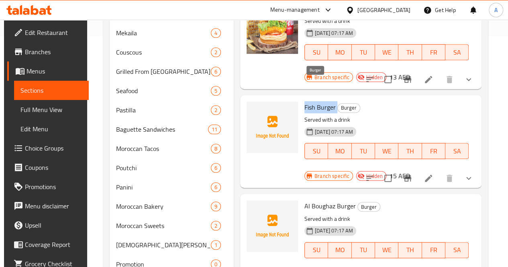
drag, startPoint x: 272, startPoint y: 83, endPoint x: 304, endPoint y: 85, distance: 32.2
click at [304, 102] on h6 "Fish Burger Burger" at bounding box center [386, 107] width 164 height 11
copy h6 "Fish Burger"
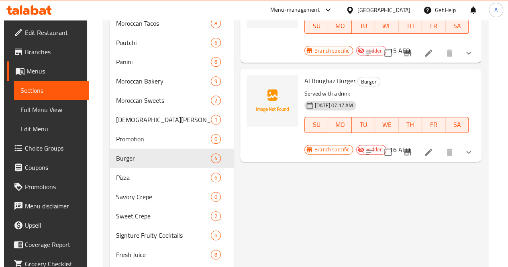
scroll to position [357, 0]
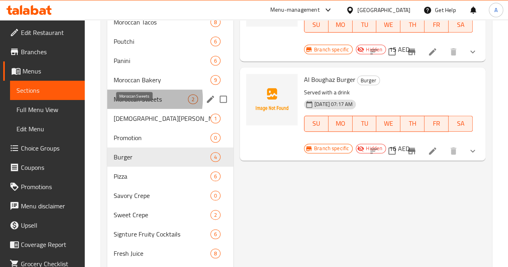
click at [130, 104] on span "Moroccan Sweets" at bounding box center [151, 99] width 74 height 10
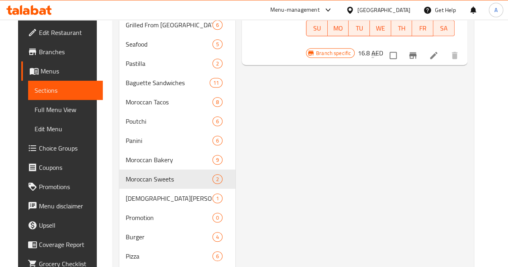
scroll to position [283, 0]
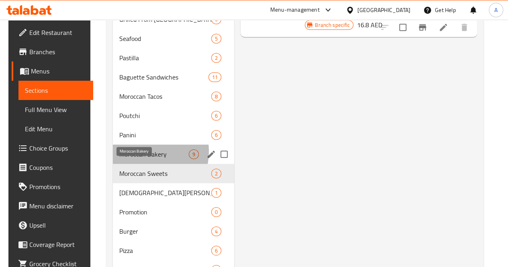
click at [131, 159] on span "Moroccan Bakery" at bounding box center [153, 154] width 69 height 10
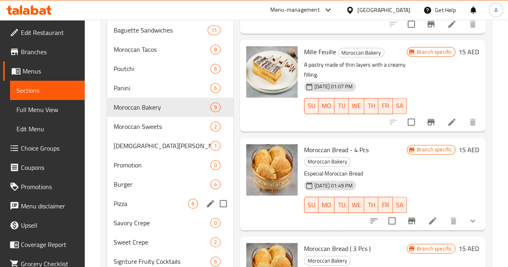
scroll to position [322, 0]
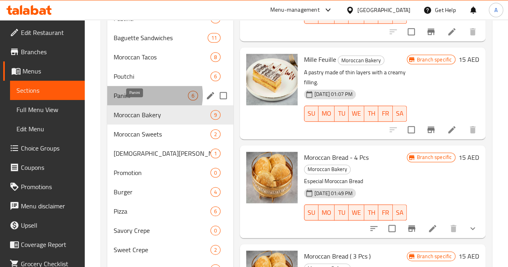
click at [144, 100] on span "Panini" at bounding box center [151, 96] width 74 height 10
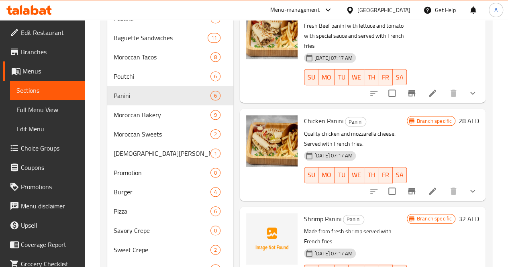
scroll to position [448, 0]
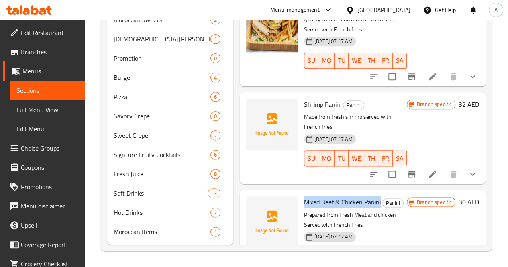
drag, startPoint x: 348, startPoint y: 159, endPoint x: 272, endPoint y: 159, distance: 76.2
click at [304, 196] on span "Mixed Beef & Chicken Panini" at bounding box center [342, 202] width 77 height 12
copy span "Mixed Beef & Chicken Panini"
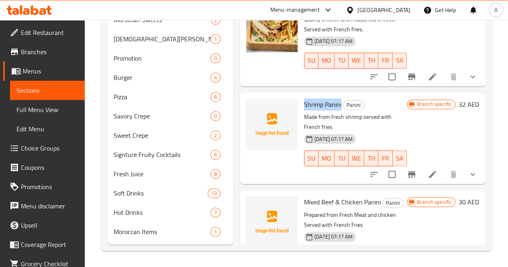
drag, startPoint x: 309, startPoint y: 70, endPoint x: 273, endPoint y: 70, distance: 36.1
click at [304, 98] on span "Shrimp Panini" at bounding box center [322, 104] width 37 height 12
copy span "Shrimp Panini"
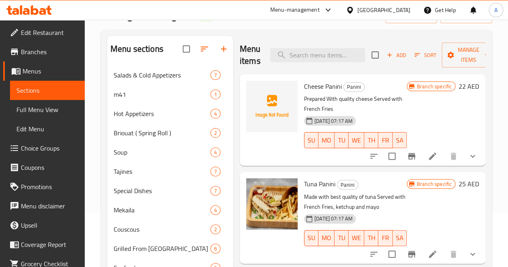
scroll to position [52, 0]
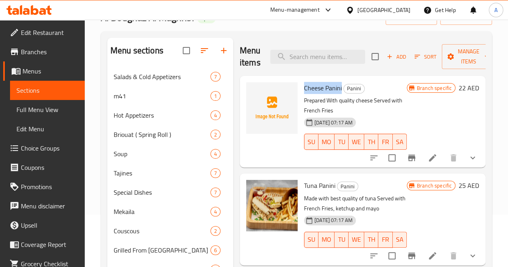
drag, startPoint x: 310, startPoint y: 87, endPoint x: 270, endPoint y: 84, distance: 39.9
click at [301, 84] on div "Cheese Panini Panini Prepared With quality cheese Served with French Fries 28-1…" at bounding box center [355, 121] width 109 height 85
copy span "Cheese Panini"
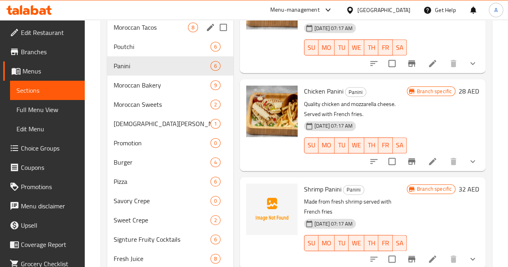
scroll to position [354, 0]
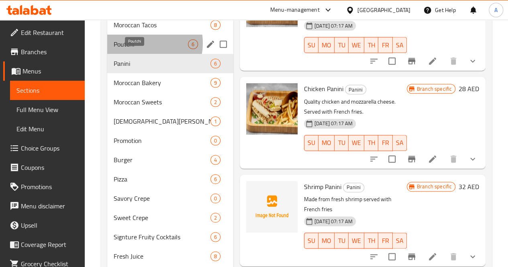
click at [141, 49] on span "Poutchi" at bounding box center [151, 44] width 74 height 10
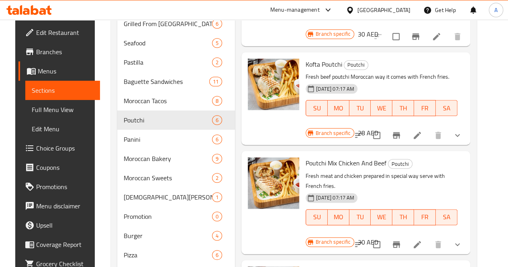
scroll to position [279, 0]
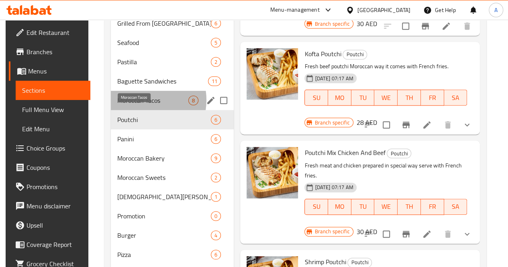
click at [138, 105] on span "Moroccan Tacos" at bounding box center [152, 100] width 71 height 10
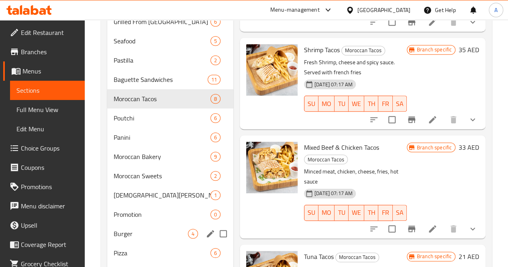
scroll to position [280, 0]
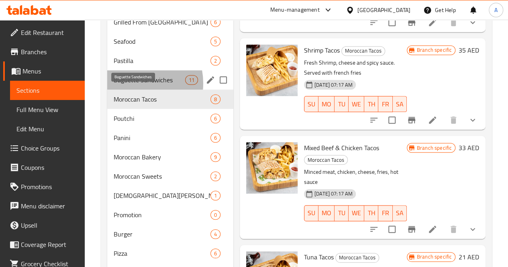
click at [132, 85] on span "Baguette Sandwiches" at bounding box center [149, 80] width 71 height 10
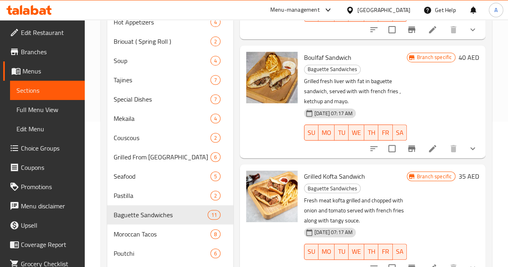
scroll to position [147, 0]
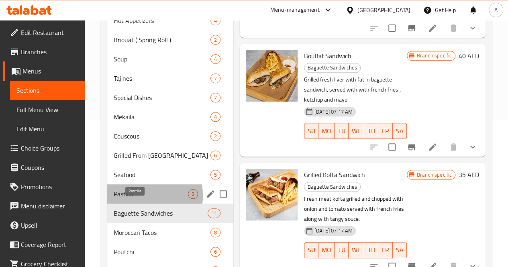
click at [128, 199] on span "Pastilla" at bounding box center [151, 194] width 74 height 10
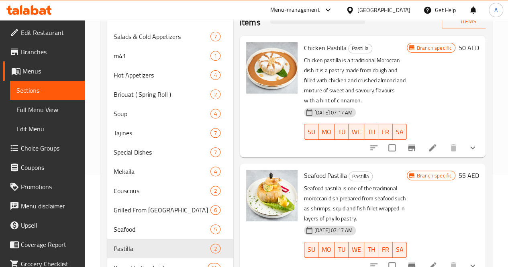
scroll to position [92, 0]
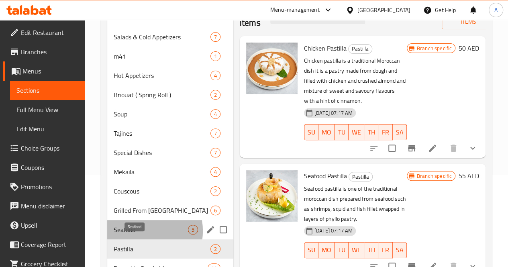
click at [133, 234] on span "Seafood" at bounding box center [151, 230] width 74 height 10
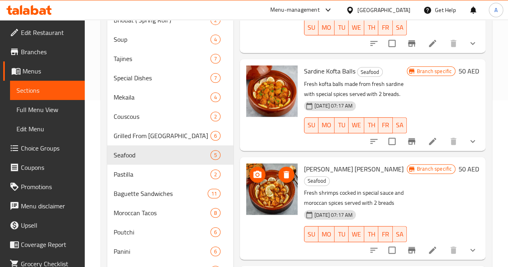
scroll to position [115, 0]
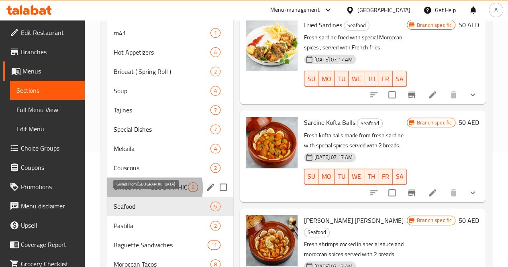
click at [139, 192] on span "Grilled From Morocco" at bounding box center [151, 187] width 74 height 10
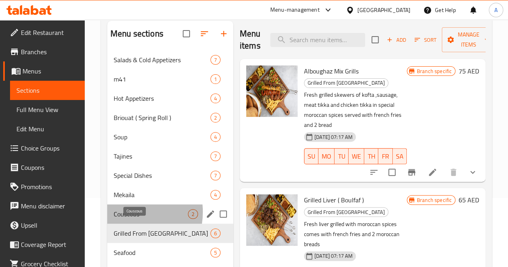
click at [125, 219] on span "Couscous" at bounding box center [151, 214] width 74 height 10
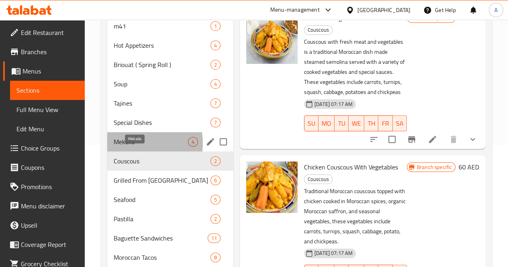
click at [130, 146] on span "Mekaila" at bounding box center [151, 142] width 74 height 10
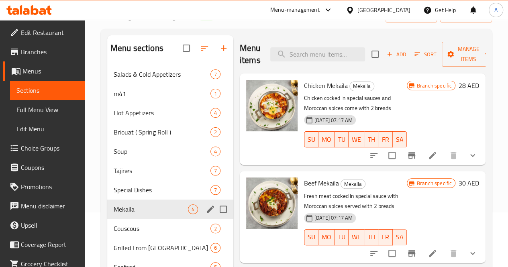
scroll to position [62, 0]
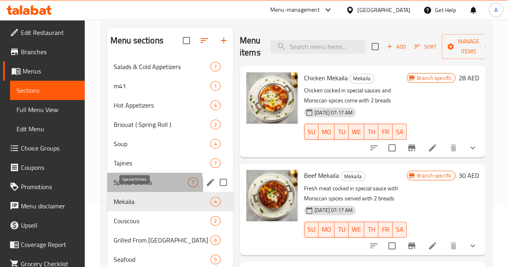
click at [129, 187] on span "Special Dishes" at bounding box center [151, 182] width 74 height 10
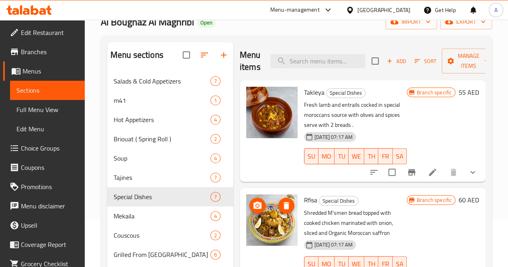
scroll to position [46, 0]
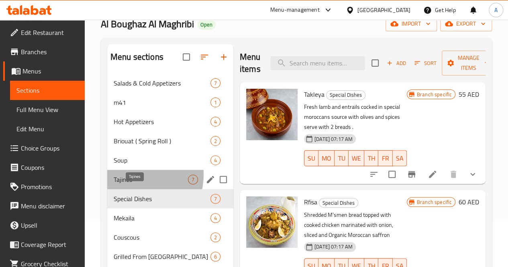
click at [126, 184] on span "Tajines" at bounding box center [151, 180] width 74 height 10
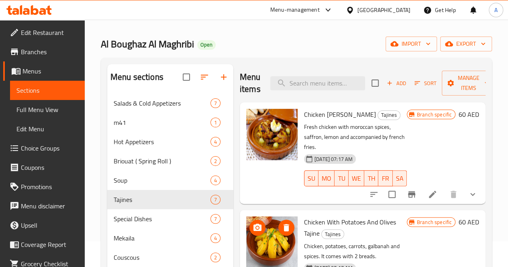
scroll to position [24, 0]
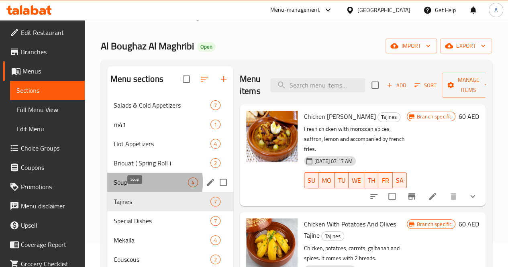
click at [124, 187] on span "Soup" at bounding box center [151, 182] width 74 height 10
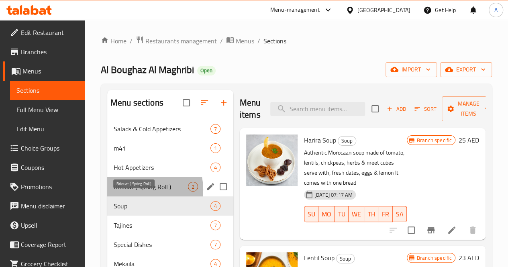
click at [137, 191] on span "Briouat ( Spring Roll )" at bounding box center [151, 187] width 74 height 10
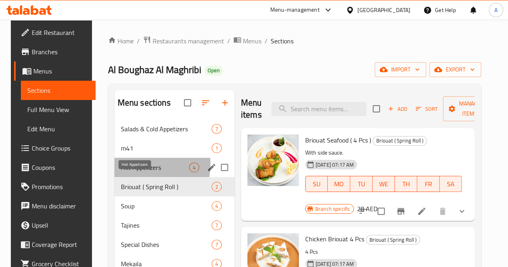
click at [130, 172] on span "Hot Appetizers" at bounding box center [155, 167] width 68 height 10
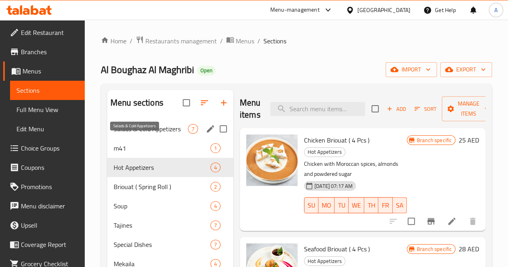
click at [130, 134] on span "Salads & Cold Appetizers" at bounding box center [151, 129] width 74 height 10
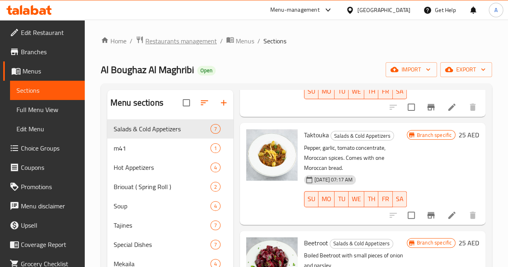
click at [172, 42] on span "Restaurants management" at bounding box center [180, 41] width 71 height 10
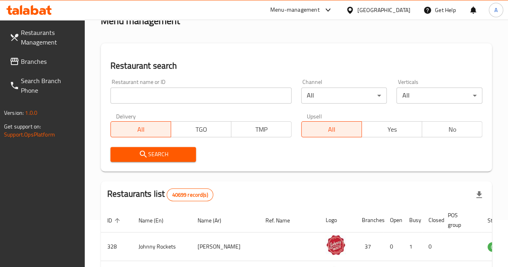
scroll to position [44, 0]
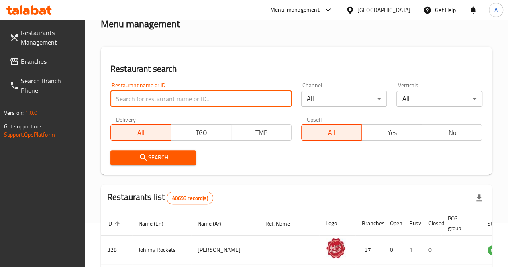
click at [143, 94] on input "search" at bounding box center [200, 99] width 181 height 16
paste input "Ovenna Bakery"
click button "Search" at bounding box center [153, 157] width 86 height 15
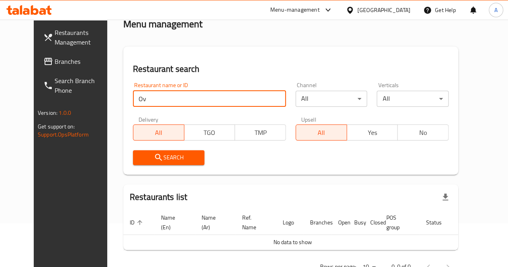
type input "O"
paste input "Ovenna Bakery"
type input "O"
paste input "771774"
type input "771774"
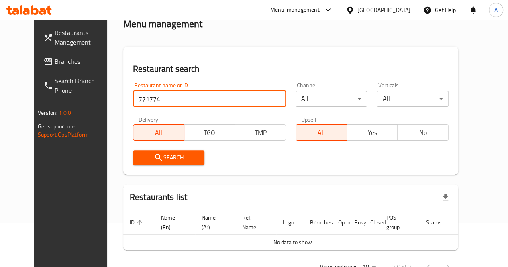
click button "Search" at bounding box center [169, 157] width 72 height 15
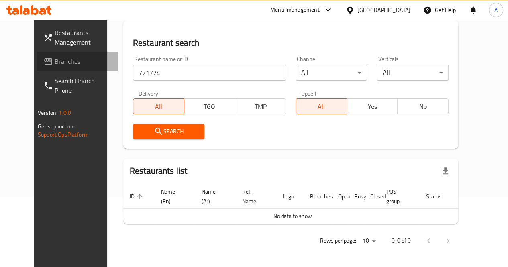
click at [37, 66] on link "Branches" at bounding box center [77, 61] width 81 height 19
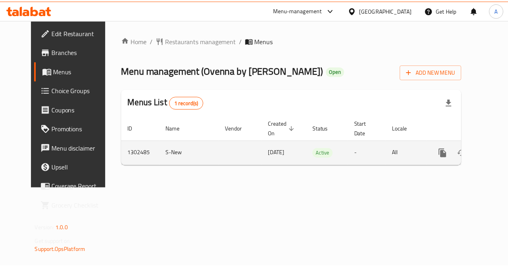
scroll to position [0, 3]
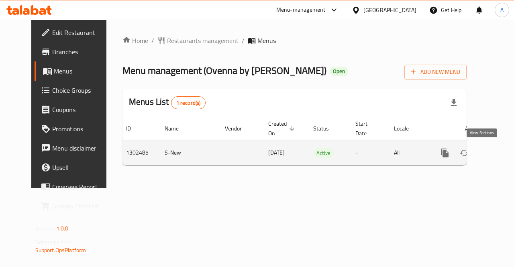
click at [498, 151] on icon "enhanced table" at bounding box center [503, 153] width 10 height 10
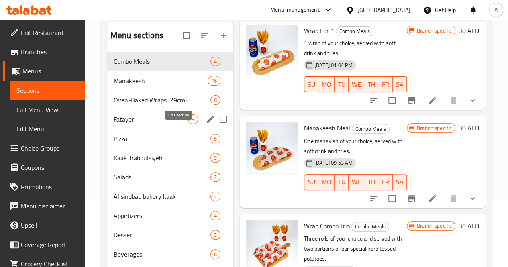
scroll to position [67, 0]
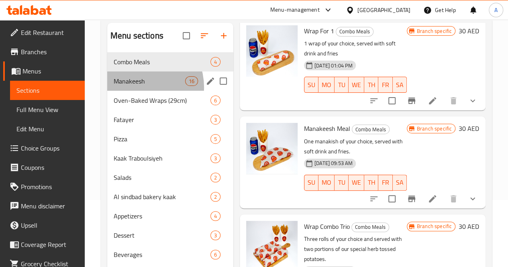
click at [138, 91] on div "Manakeesh 16" at bounding box center [170, 80] width 126 height 19
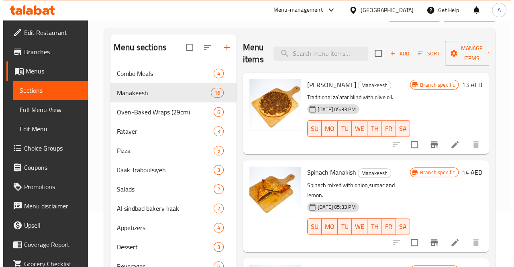
scroll to position [53, 0]
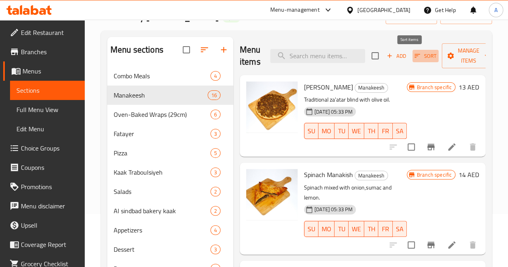
click at [414, 58] on span "Sort" at bounding box center [425, 55] width 22 height 9
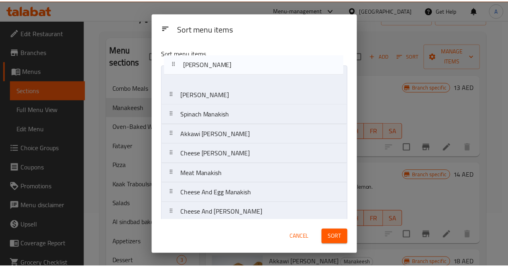
scroll to position [0, 0]
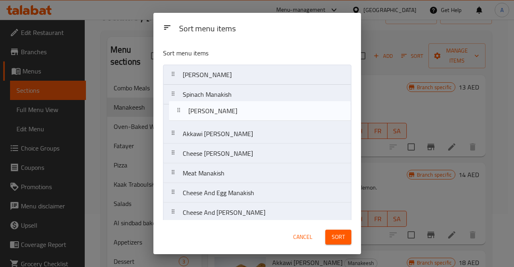
drag, startPoint x: 264, startPoint y: 194, endPoint x: 265, endPoint y: 114, distance: 80.6
click at [265, 114] on nav "Zaatar Manakish Spinach Manakish Akkawi Cheese Manakish Cheese Mortadella Manak…" at bounding box center [257, 222] width 188 height 315
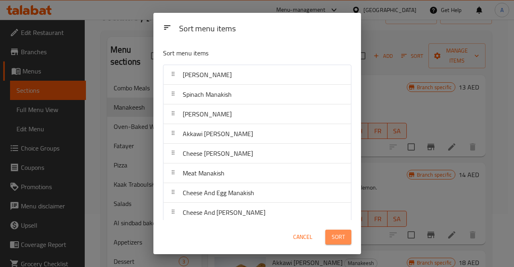
click at [335, 234] on span "Sort" at bounding box center [337, 237] width 13 height 10
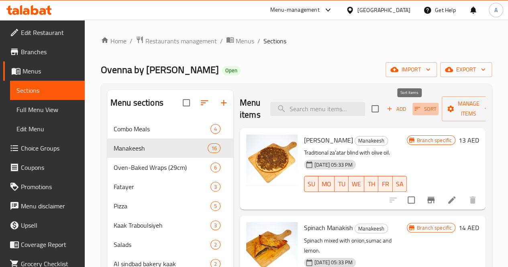
click at [414, 114] on span "Sort" at bounding box center [425, 108] width 22 height 9
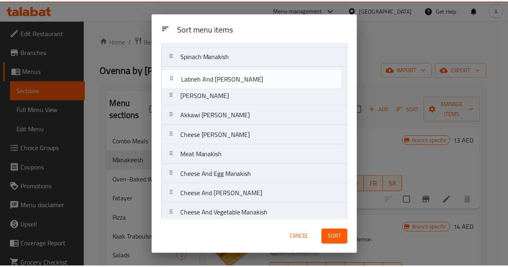
scroll to position [37, 0]
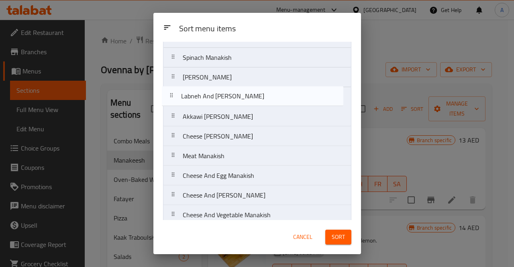
drag, startPoint x: 264, startPoint y: 152, endPoint x: 262, endPoint y: 97, distance: 54.6
click at [262, 97] on nav "Zaatar Manakish Spinach Manakish Harhoura Manakish Akkawi Cheese Manakish Chees…" at bounding box center [257, 185] width 188 height 315
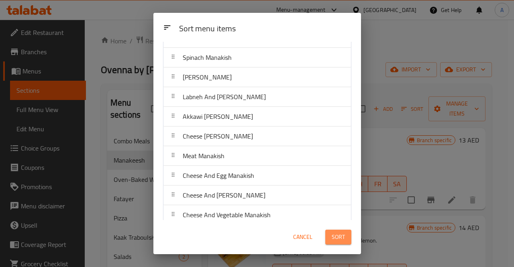
click at [343, 239] on span "Sort" at bounding box center [337, 237] width 13 height 10
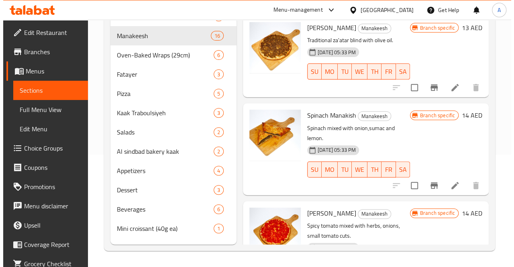
scroll to position [0, 0]
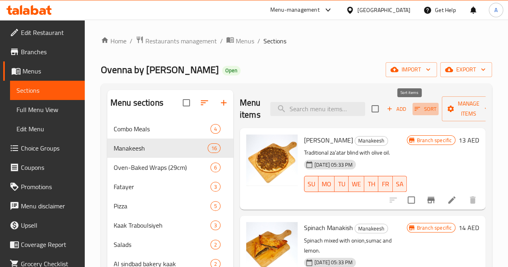
click at [413, 110] on icon "button" at bounding box center [416, 108] width 7 height 7
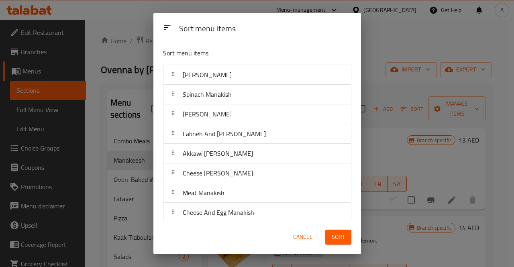
drag, startPoint x: 255, startPoint y: 187, endPoint x: 256, endPoint y: 172, distance: 14.9
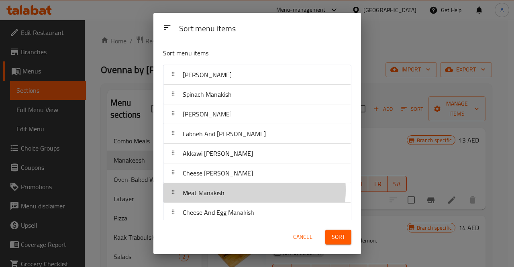
drag, startPoint x: 256, startPoint y: 172, endPoint x: 239, endPoint y: 189, distance: 24.4
click at [239, 189] on div "Meat Manakish" at bounding box center [257, 192] width 181 height 19
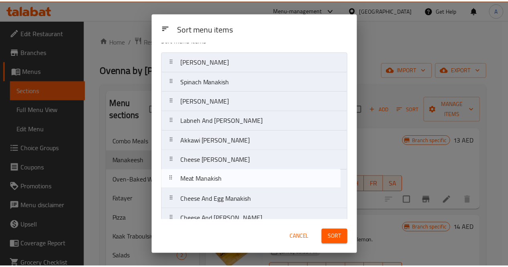
scroll to position [15, 0]
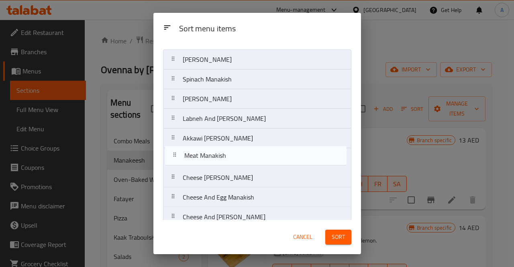
drag, startPoint x: 239, startPoint y: 189, endPoint x: 241, endPoint y: 150, distance: 39.0
click at [241, 150] on nav "Zaatar Manakish Spinach Manakish Harhoura Manakish Labneh And Zaatar Manakish A…" at bounding box center [257, 206] width 188 height 315
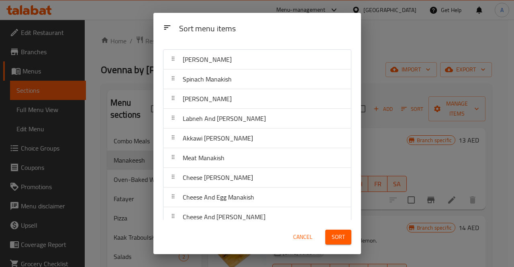
click at [340, 240] on span "Sort" at bounding box center [337, 237] width 13 height 10
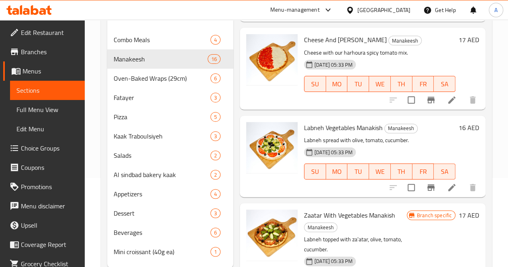
scroll to position [121, 0]
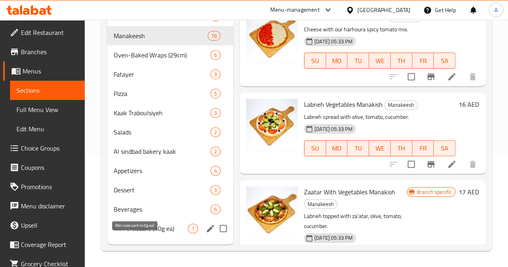
click at [132, 230] on span "Mini croissant (40g ea)" at bounding box center [151, 228] width 74 height 10
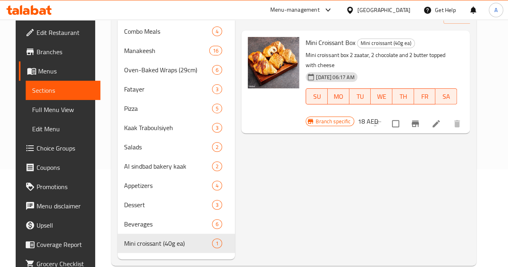
scroll to position [121, 0]
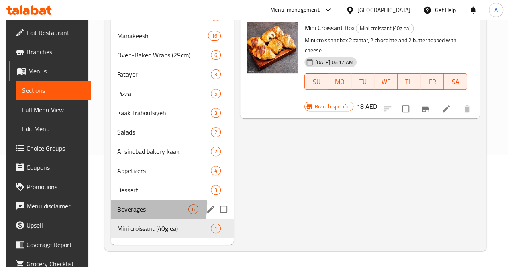
click at [117, 207] on div "Beverages 6" at bounding box center [172, 208] width 123 height 19
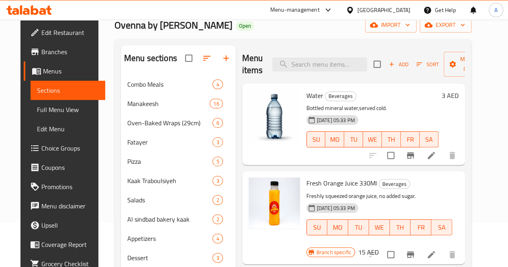
scroll to position [43, 0]
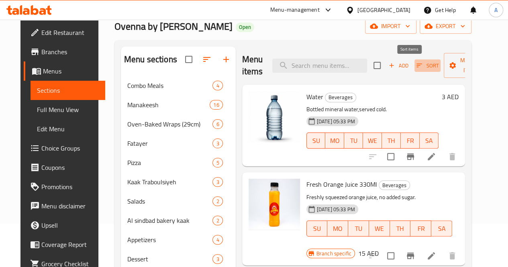
click at [416, 64] on icon "button" at bounding box center [419, 66] width 6 height 4
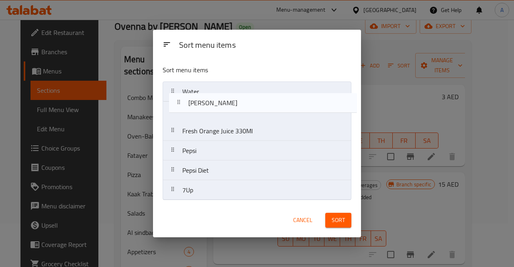
drag, startPoint x: 242, startPoint y: 194, endPoint x: 249, endPoint y: 102, distance: 92.5
click at [249, 102] on nav "Water Fresh Orange Juice 330Ml Pepsi Pepsi Diet 7Up Miranda" at bounding box center [256, 140] width 189 height 119
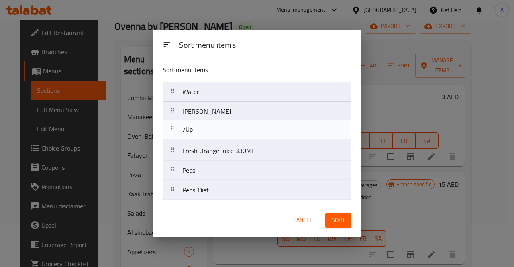
drag, startPoint x: 234, startPoint y: 191, endPoint x: 234, endPoint y: 128, distance: 63.4
click at [234, 128] on nav "Water Miranda Fresh Orange Juice 330Ml Pepsi Pepsi Diet 7Up" at bounding box center [256, 140] width 189 height 119
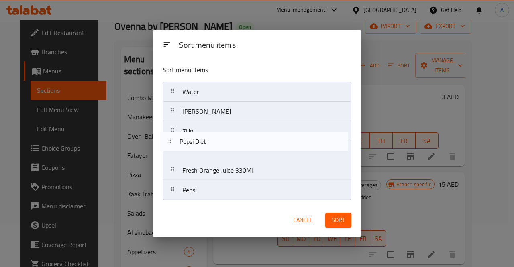
drag, startPoint x: 220, startPoint y: 194, endPoint x: 217, endPoint y: 141, distance: 52.6
click at [217, 141] on nav "Water Miranda 7Up Fresh Orange Juice 330Ml Pepsi Pepsi Diet" at bounding box center [256, 140] width 189 height 119
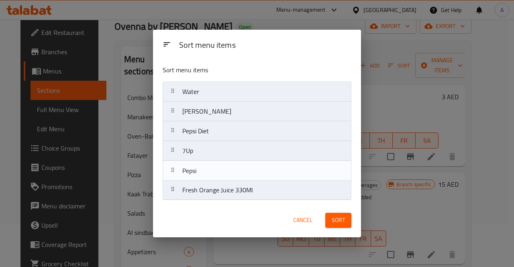
drag, startPoint x: 216, startPoint y: 188, endPoint x: 216, endPoint y: 160, distance: 28.1
click at [216, 160] on nav "Water Miranda Pepsi Diet 7Up Fresh Orange Juice 330Ml Pepsi" at bounding box center [256, 140] width 189 height 119
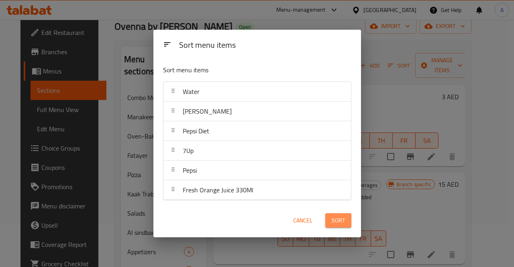
click at [332, 224] on span "Sort" at bounding box center [337, 220] width 13 height 10
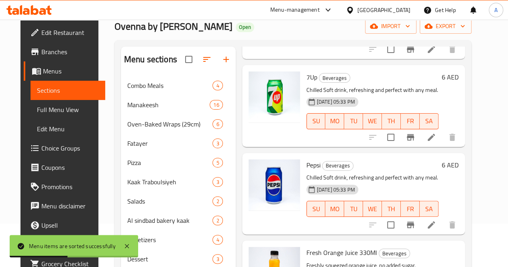
scroll to position [121, 0]
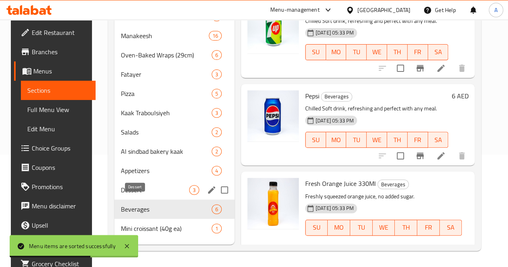
click at [144, 195] on span "Dessert" at bounding box center [155, 190] width 68 height 10
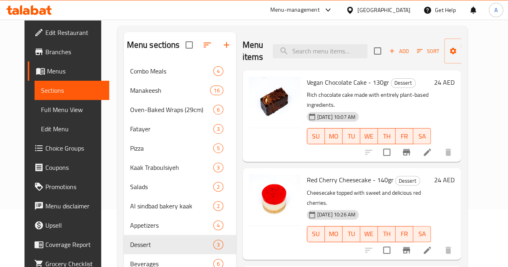
scroll to position [121, 0]
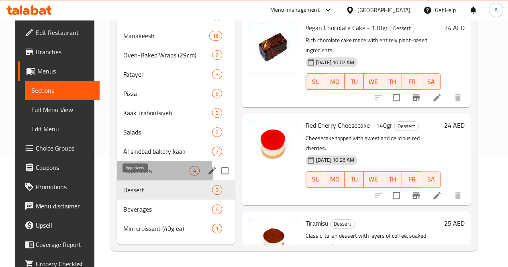
click at [127, 175] on span "Appetizers" at bounding box center [156, 171] width 66 height 10
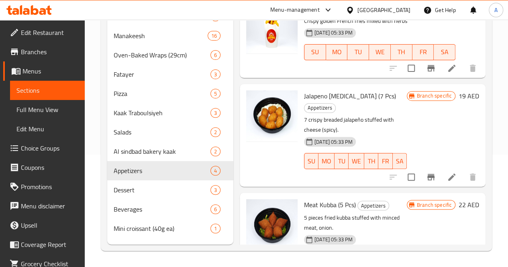
scroll to position [121, 0]
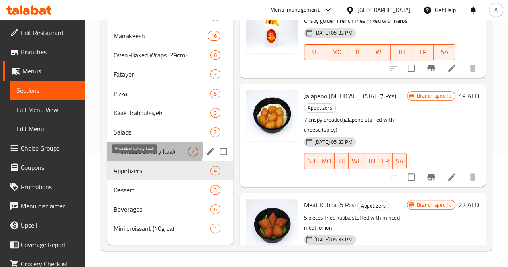
click at [139, 152] on span "Al sindbad bakery kaak" at bounding box center [151, 151] width 74 height 10
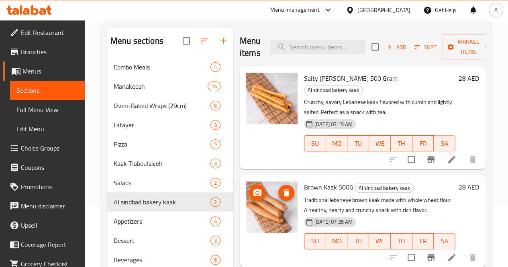
scroll to position [62, 0]
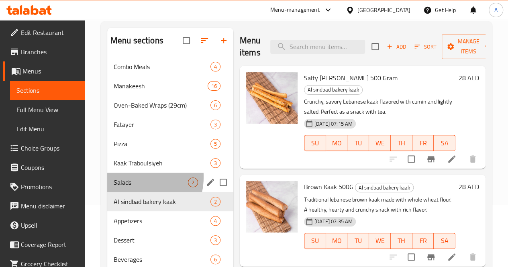
click at [128, 189] on div "Salads 2" at bounding box center [170, 182] width 126 height 19
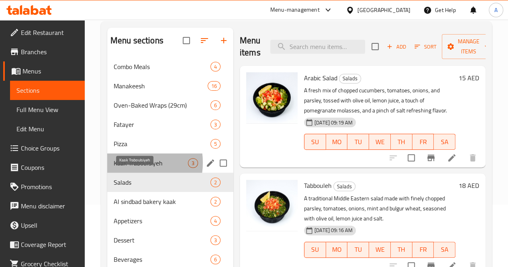
click at [126, 168] on span "Kaak Traboulsiyeh" at bounding box center [151, 163] width 74 height 10
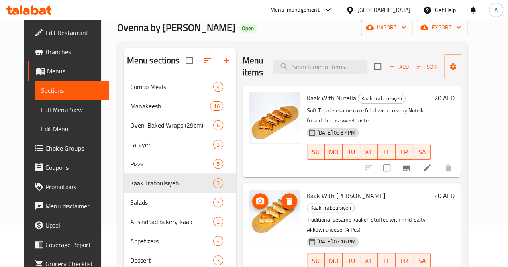
scroll to position [42, 0]
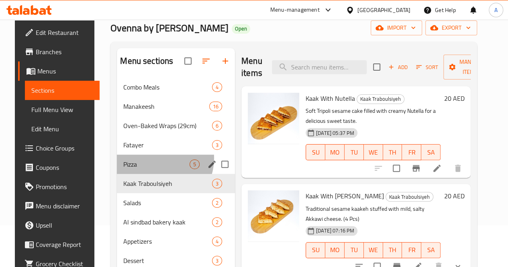
click at [144, 170] on div "Pizza 5" at bounding box center [176, 163] width 118 height 19
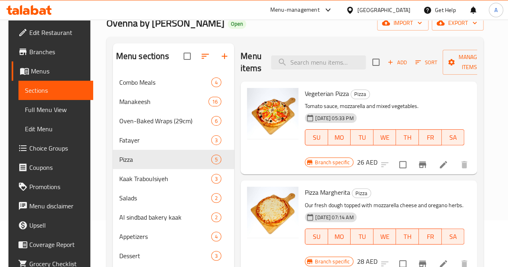
scroll to position [38, 0]
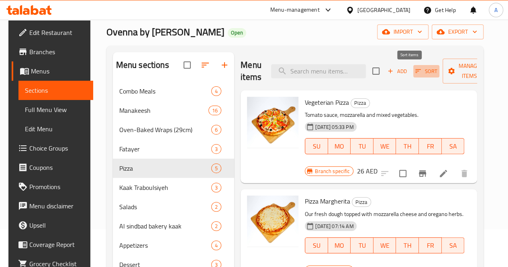
click at [415, 69] on span "Sort" at bounding box center [426, 71] width 22 height 9
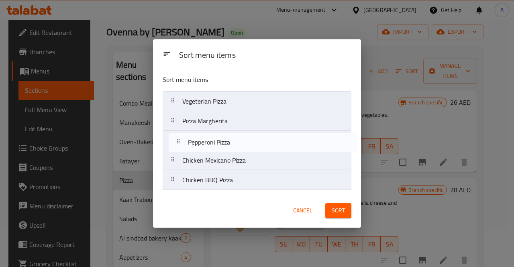
drag, startPoint x: 253, startPoint y: 186, endPoint x: 259, endPoint y: 146, distance: 39.8
click at [259, 146] on nav "Vegeterian Pizza Pizza Margherita Chicken Mexicano Pizza Chicken BBQ Pizza Pepp…" at bounding box center [256, 140] width 189 height 99
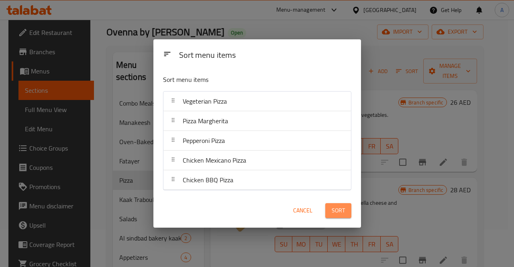
click at [330, 209] on button "Sort" at bounding box center [338, 210] width 26 height 15
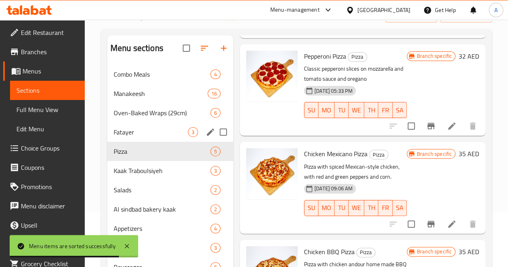
scroll to position [53, 0]
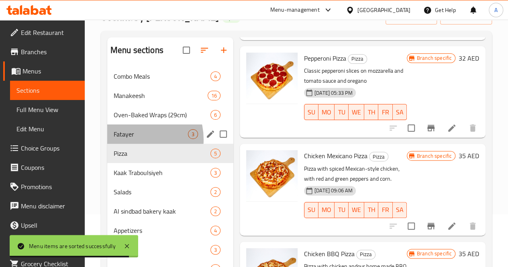
click at [134, 144] on div "Fatayer 3" at bounding box center [170, 133] width 126 height 19
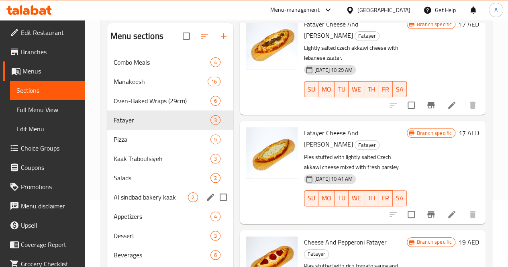
scroll to position [63, 0]
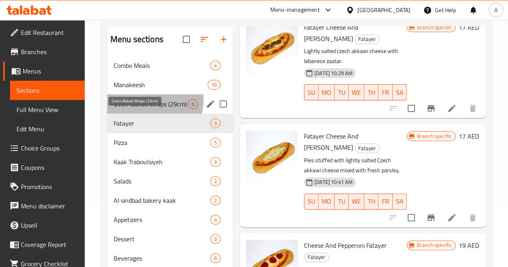
click at [142, 109] on span "Oven-Baked Wraps (29cm)" at bounding box center [151, 104] width 74 height 10
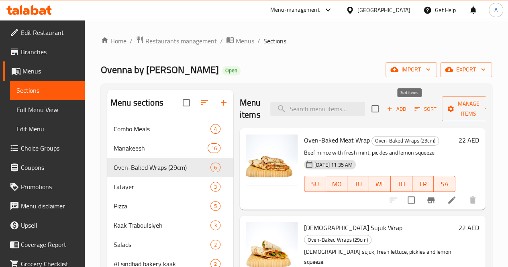
click at [412, 115] on button "Sort" at bounding box center [425, 109] width 26 height 12
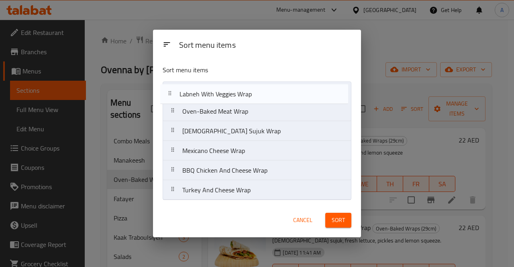
drag, startPoint x: 262, startPoint y: 192, endPoint x: 259, endPoint y: 86, distance: 106.0
click at [259, 86] on nav "Oven-Baked Meat Wrap Lebanese Sujuk Wrap Mexicano Cheese Wrap BBQ Chicken And C…" at bounding box center [256, 140] width 189 height 119
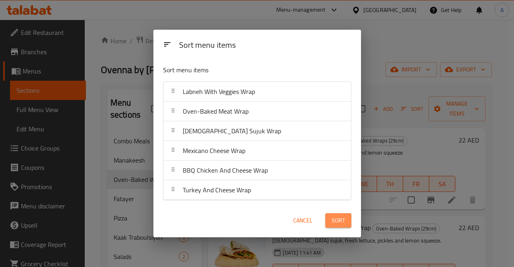
click at [335, 220] on span "Sort" at bounding box center [337, 220] width 13 height 10
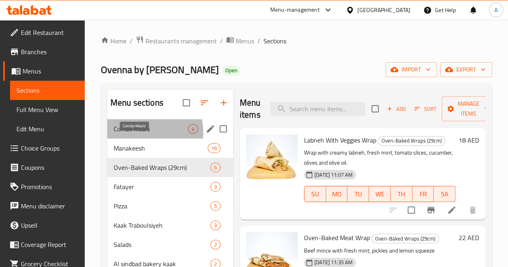
click at [139, 134] on span "Combo Meals" at bounding box center [151, 129] width 74 height 10
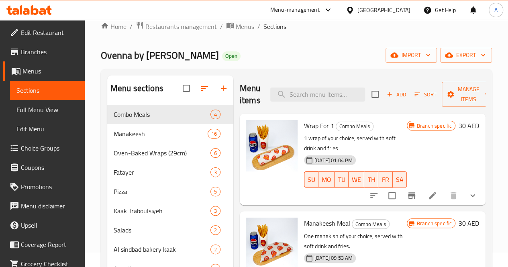
scroll to position [14, 0]
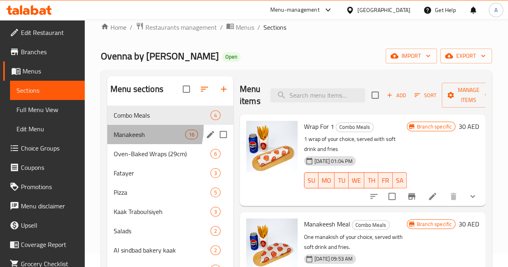
click at [132, 140] on div "Manakeesh 16" at bounding box center [170, 134] width 126 height 19
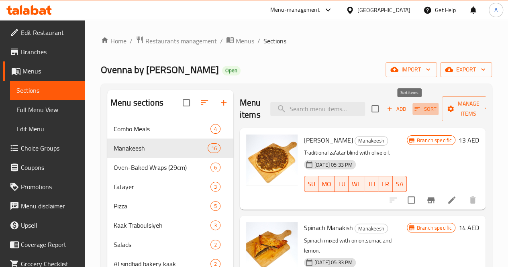
click at [414, 108] on span "Sort" at bounding box center [425, 108] width 22 height 9
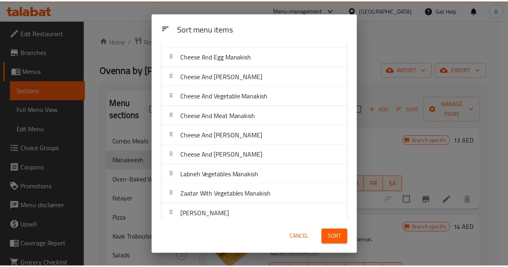
scroll to position [160, 0]
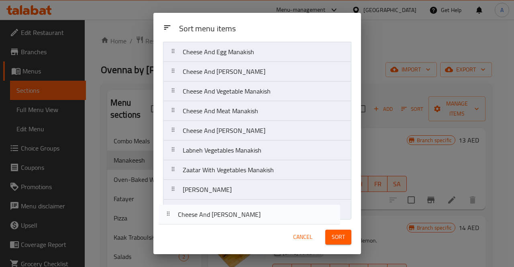
drag, startPoint x: 261, startPoint y: 132, endPoint x: 255, endPoint y: 221, distance: 88.5
click at [255, 221] on div "Sort menu items Sort menu items Zaatar Manakish Spinach Manakish Harhoura Manak…" at bounding box center [256, 133] width 207 height 241
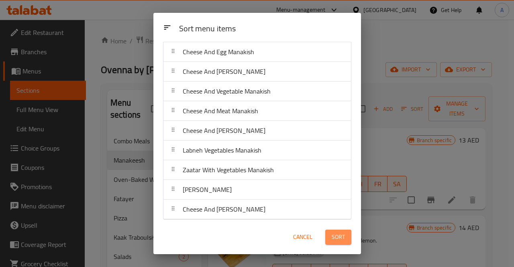
click at [339, 235] on span "Sort" at bounding box center [337, 237] width 13 height 10
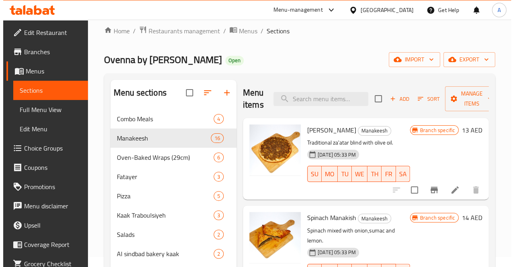
scroll to position [8, 0]
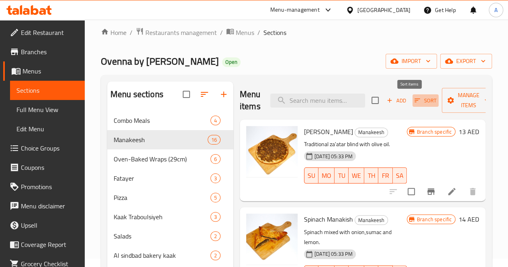
click at [413, 102] on icon "button" at bounding box center [416, 100] width 7 height 7
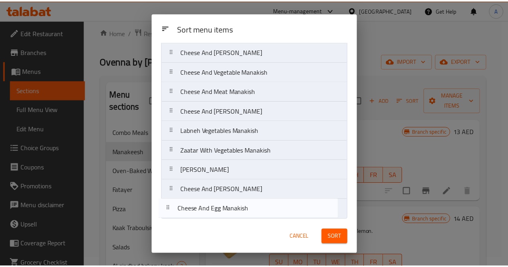
scroll to position [160, 0]
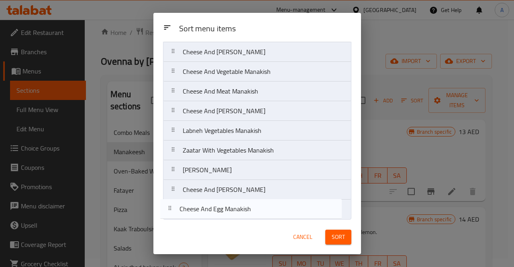
drag, startPoint x: 271, startPoint y: 164, endPoint x: 266, endPoint y: 215, distance: 50.7
click at [266, 215] on nav "Zaatar Manakish Spinach Manakish Harhoura Manakish Labneh And Zaatar Manakish A…" at bounding box center [257, 61] width 188 height 315
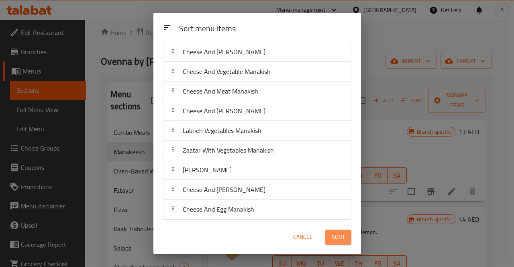
click at [339, 237] on span "Sort" at bounding box center [337, 237] width 13 height 10
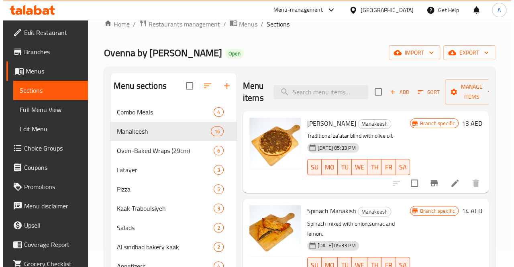
scroll to position [16, 0]
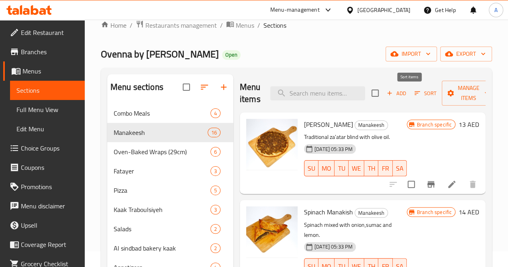
click at [413, 95] on icon "button" at bounding box center [416, 92] width 7 height 7
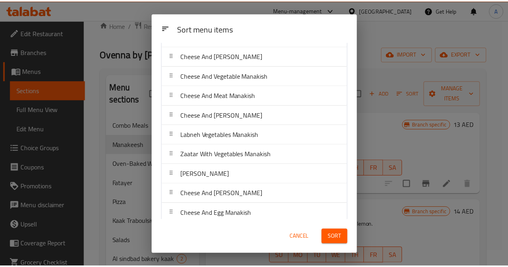
scroll to position [160, 0]
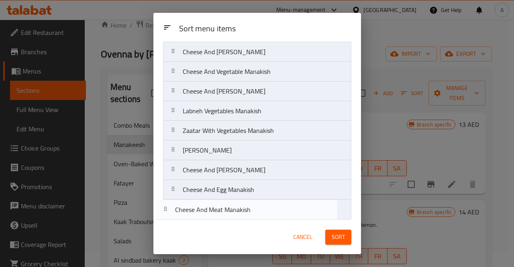
drag, startPoint x: 298, startPoint y: 95, endPoint x: 290, endPoint y: 217, distance: 122.6
click at [290, 217] on div "Sort menu items Zaatar Manakish Spinach Manakish Harhoura Manakish Labneh And Z…" at bounding box center [256, 131] width 207 height 178
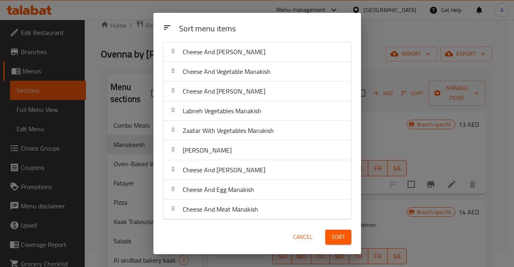
click at [340, 241] on span "Sort" at bounding box center [337, 237] width 13 height 10
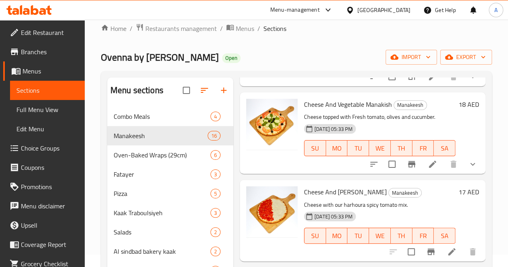
scroll to position [10, 0]
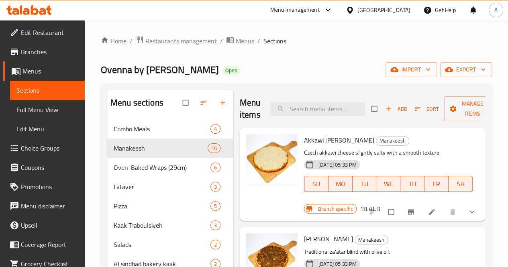
click at [187, 41] on span "Restaurants management" at bounding box center [180, 41] width 71 height 10
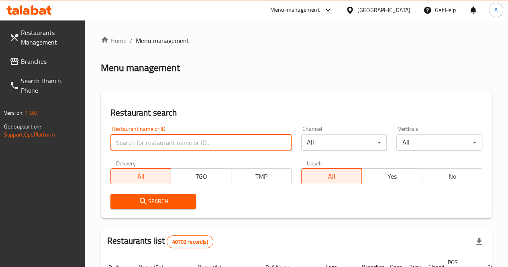
click at [151, 139] on input "search" at bounding box center [200, 142] width 181 height 16
click button "Search" at bounding box center [153, 201] width 86 height 15
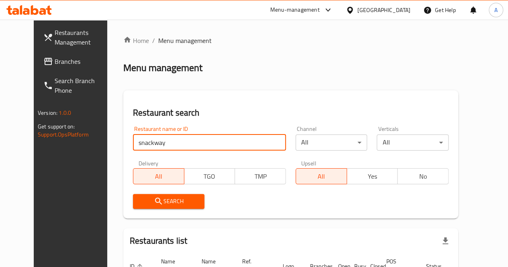
scroll to position [70, 0]
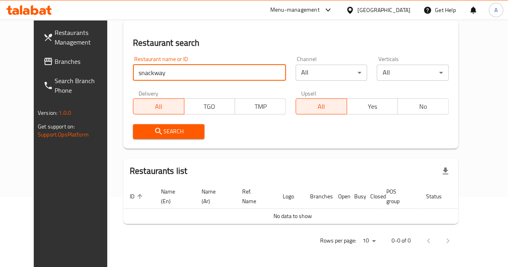
click at [133, 76] on input "snackway" at bounding box center [209, 73] width 153 height 16
type input "snack way"
click button "Search" at bounding box center [169, 131] width 72 height 15
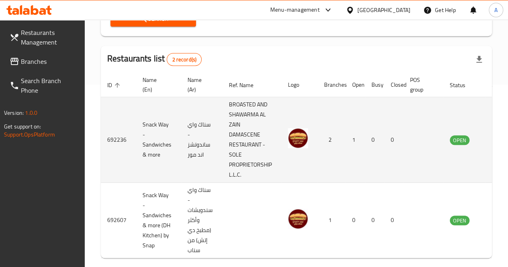
scroll to position [0, 20]
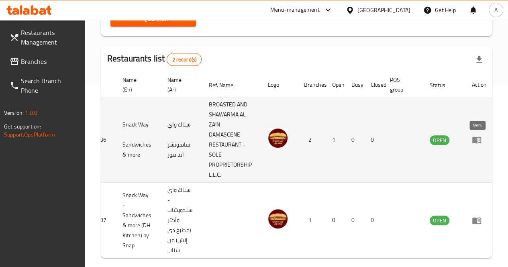
click at [477, 139] on icon "enhanced table" at bounding box center [476, 140] width 10 height 10
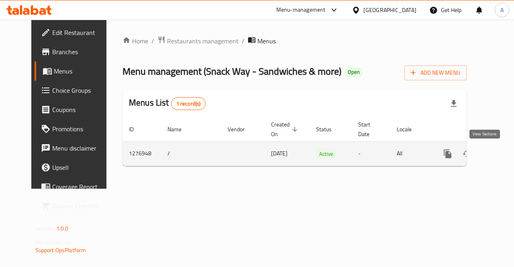
click at [502, 152] on icon "enhanced table" at bounding box center [505, 153] width 7 height 7
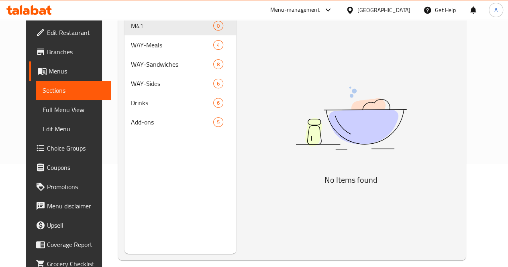
scroll to position [104, 0]
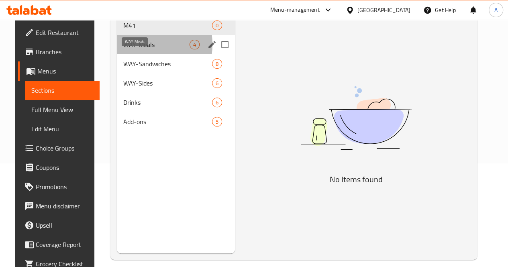
click at [125, 49] on span "WAY-Meals" at bounding box center [156, 45] width 66 height 10
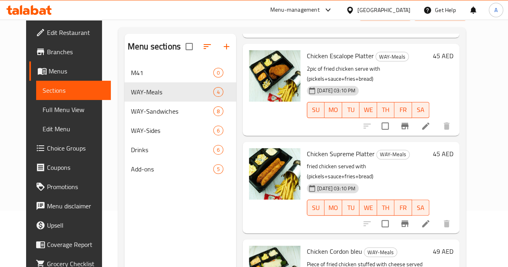
scroll to position [112, 0]
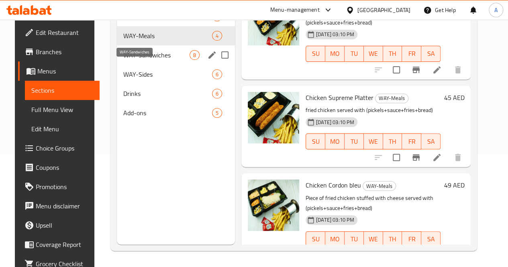
click at [140, 60] on span "WAY-Sandwiches" at bounding box center [156, 55] width 66 height 10
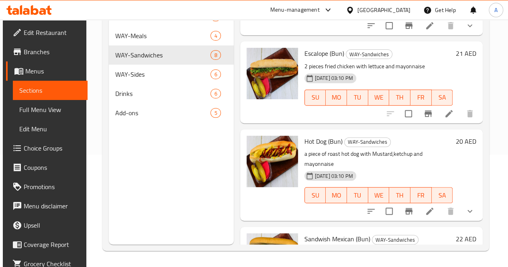
scroll to position [506, 0]
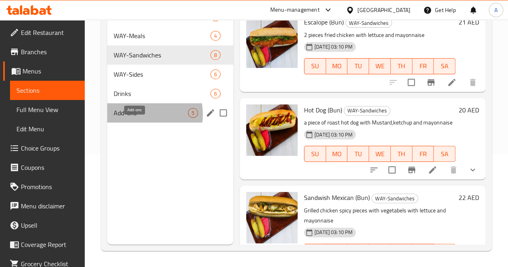
click at [133, 118] on span "Add-ons" at bounding box center [151, 113] width 74 height 10
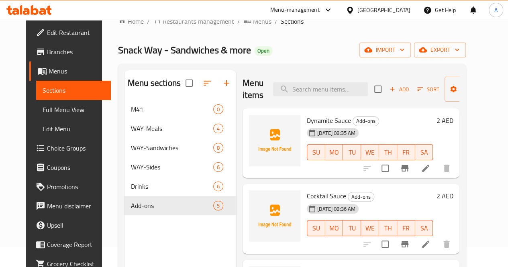
scroll to position [143, 0]
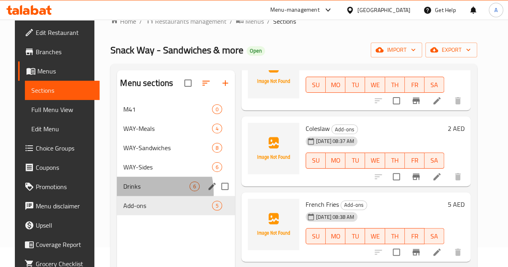
click at [124, 196] on div "Drinks 6" at bounding box center [176, 186] width 118 height 19
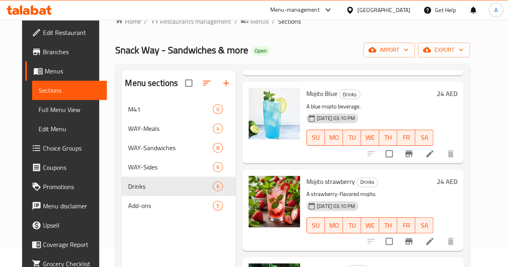
scroll to position [112, 0]
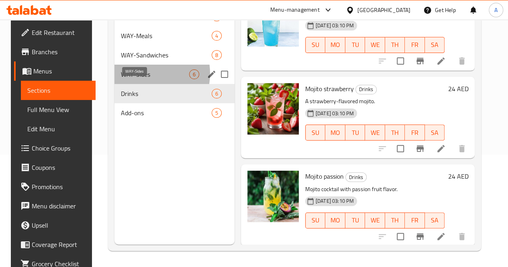
click at [135, 79] on span "WAY-Sides" at bounding box center [155, 74] width 68 height 10
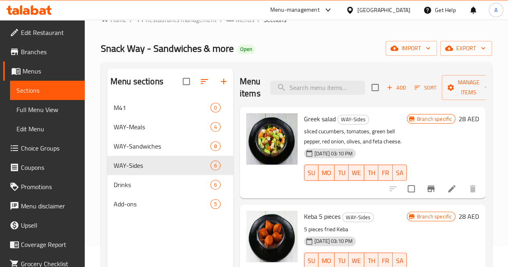
scroll to position [14, 0]
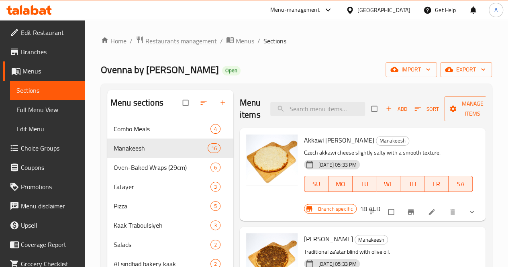
click at [190, 39] on span "Restaurants management" at bounding box center [180, 41] width 71 height 10
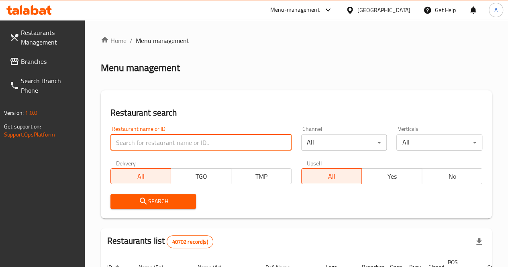
click at [142, 142] on input "search" at bounding box center [200, 142] width 181 height 16
type input "ل"
type input "broasted king"
click button "Search" at bounding box center [153, 201] width 86 height 15
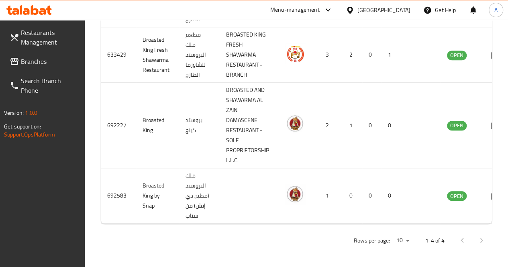
scroll to position [0, 19]
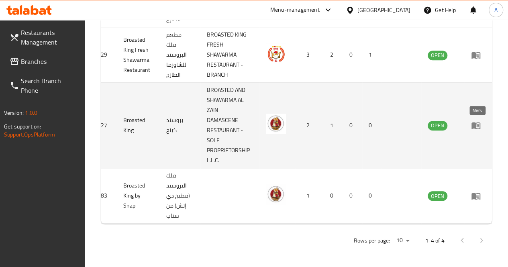
click at [478, 120] on icon "enhanced table" at bounding box center [476, 125] width 10 height 10
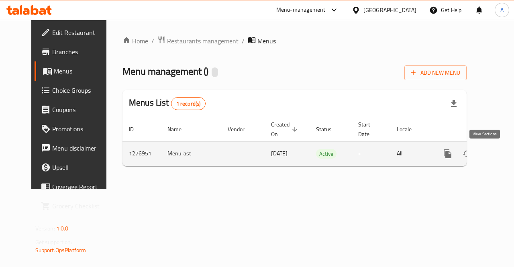
click at [502, 152] on icon "enhanced table" at bounding box center [505, 153] width 7 height 7
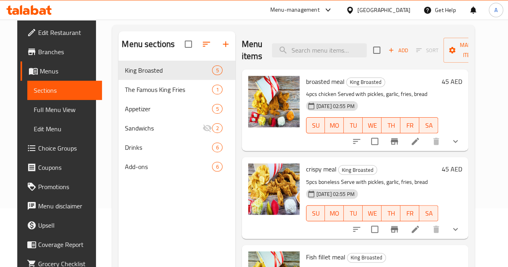
scroll to position [58, 0]
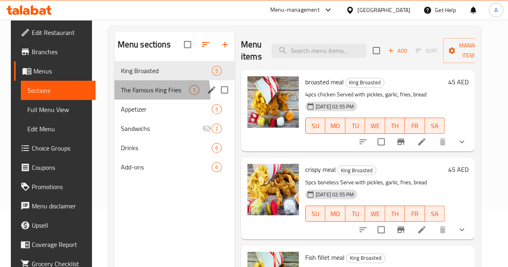
click at [135, 95] on span "The Famous King Fries" at bounding box center [155, 90] width 68 height 10
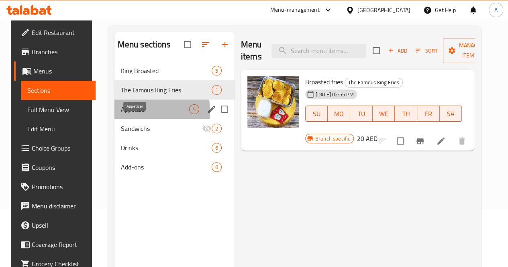
click at [121, 114] on span "Appetizer" at bounding box center [155, 109] width 68 height 10
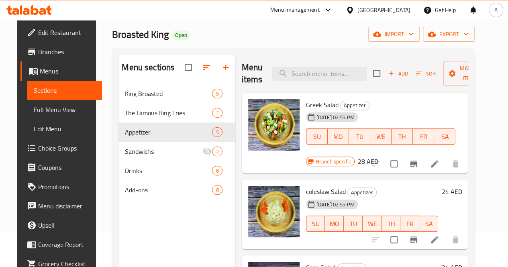
scroll to position [35, 0]
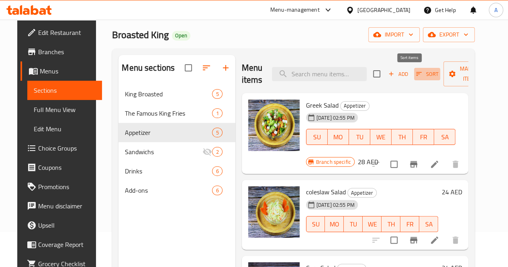
click at [415, 74] on icon "button" at bounding box center [418, 73] width 7 height 7
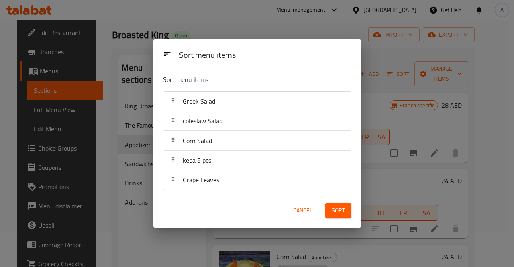
drag, startPoint x: 294, startPoint y: 100, endPoint x: 285, endPoint y: 147, distance: 47.7
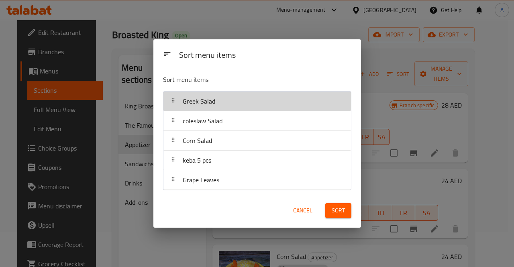
drag, startPoint x: 285, startPoint y: 147, endPoint x: 231, endPoint y: 106, distance: 68.5
click at [231, 106] on div "Greek Salad" at bounding box center [257, 100] width 181 height 19
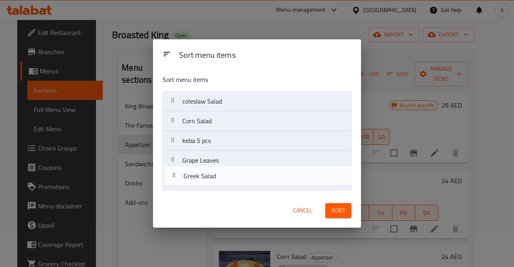
drag, startPoint x: 227, startPoint y: 106, endPoint x: 228, endPoint y: 182, distance: 76.2
click at [228, 182] on nav "Greek Salad coleslaw Salad Corn Salad keba 5 pcs Grape Leaves" at bounding box center [256, 140] width 189 height 99
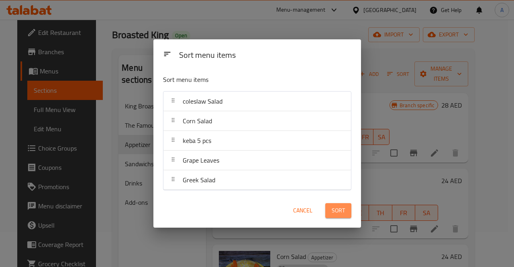
click at [333, 207] on span "Sort" at bounding box center [337, 210] width 13 height 10
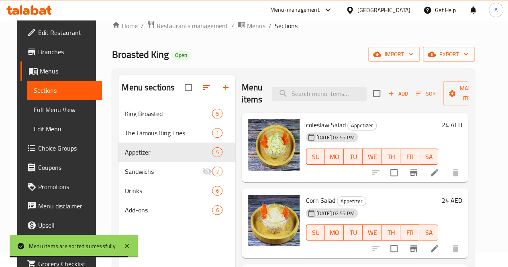
scroll to position [112, 0]
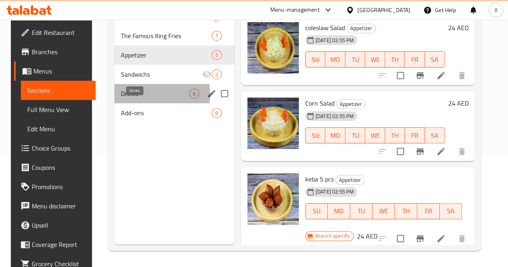
click at [134, 98] on span "Drinks" at bounding box center [155, 94] width 68 height 10
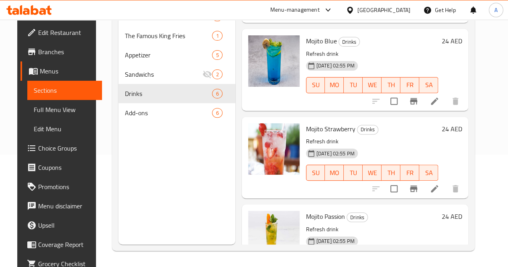
scroll to position [291, 0]
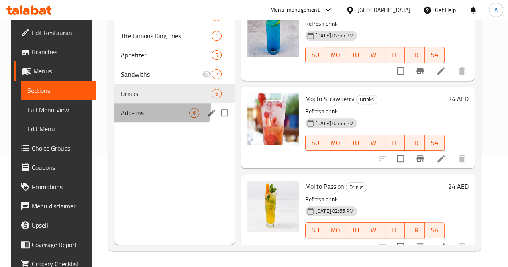
click at [138, 119] on div "Add-ons 6" at bounding box center [174, 112] width 120 height 19
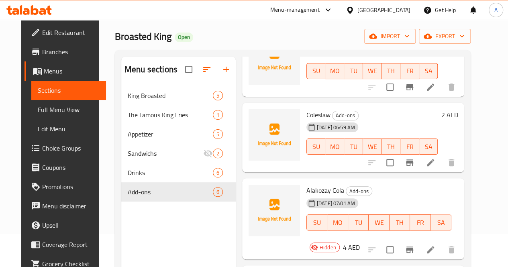
scroll to position [112, 0]
